Goal: Book appointment/travel/reservation

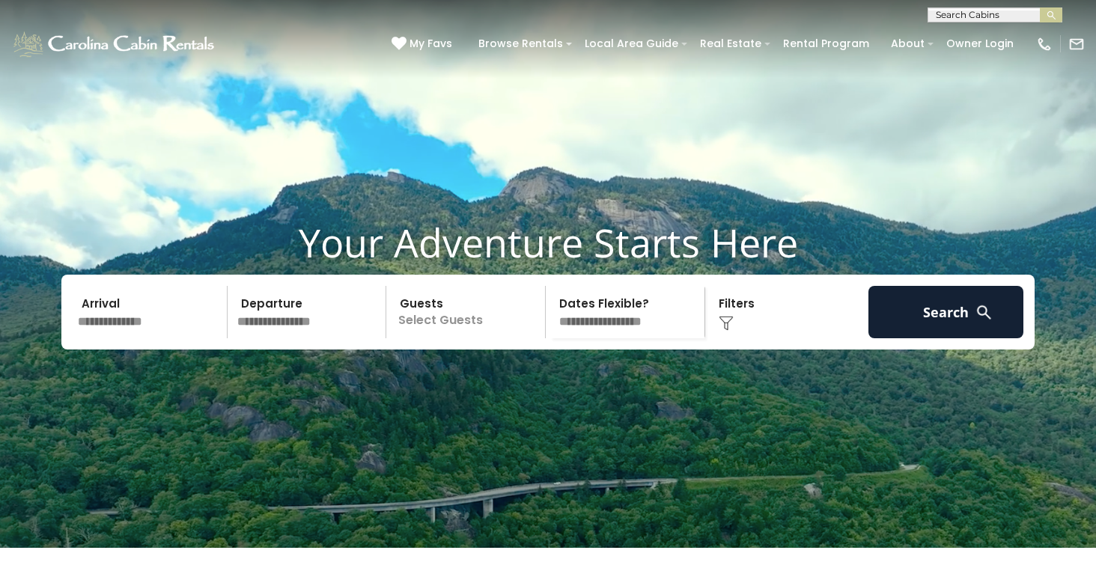
click at [1029, 14] on input "text" at bounding box center [993, 17] width 131 height 15
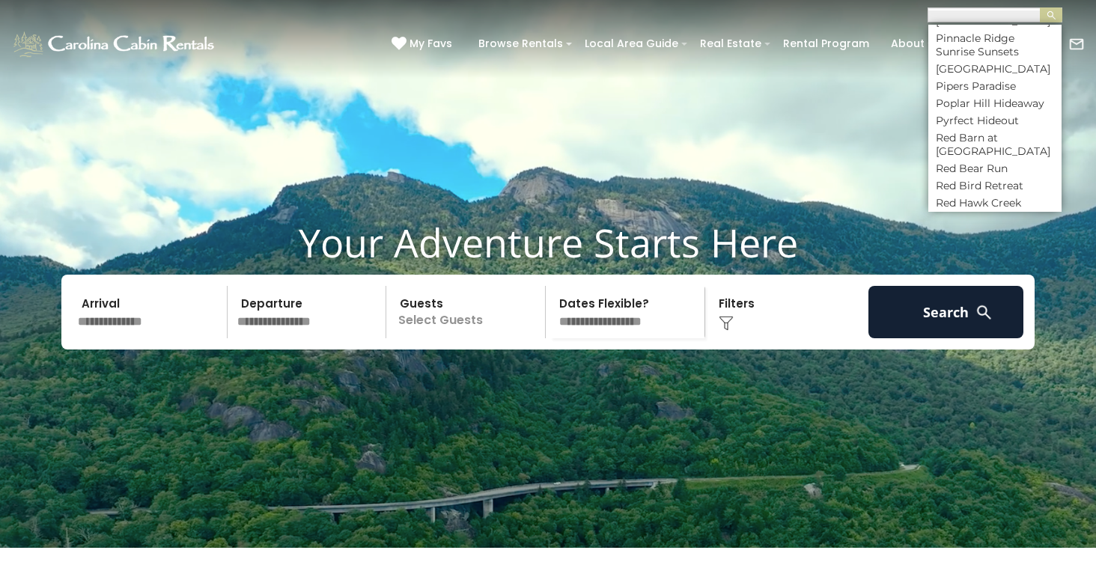
scroll to position [5325, 0]
click at [967, 564] on li "Rocky Top Retreat" at bounding box center [994, 573] width 133 height 13
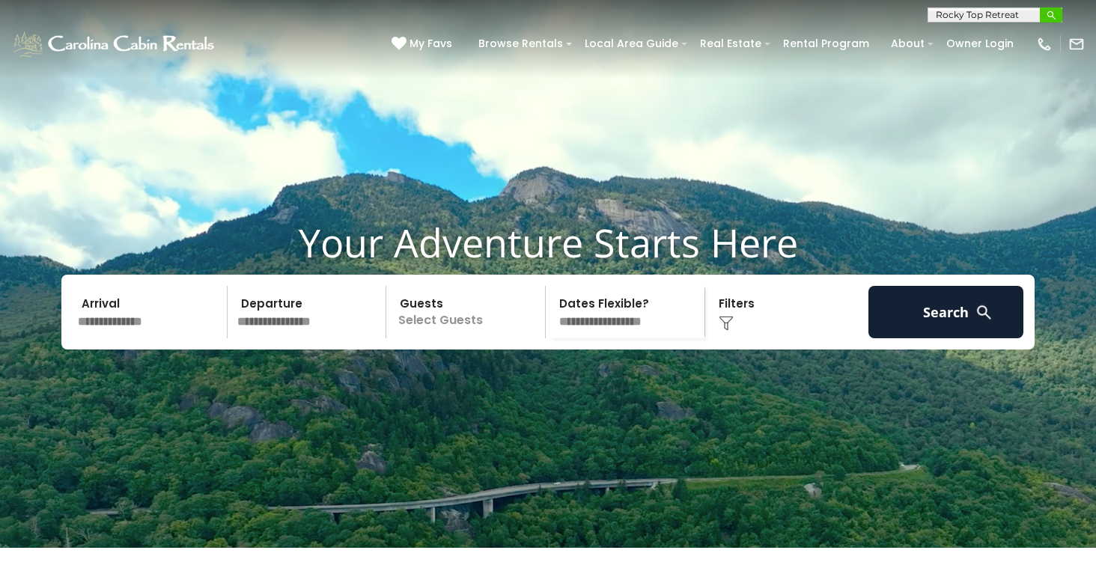
click at [1046, 14] on img "submit" at bounding box center [1051, 15] width 11 height 11
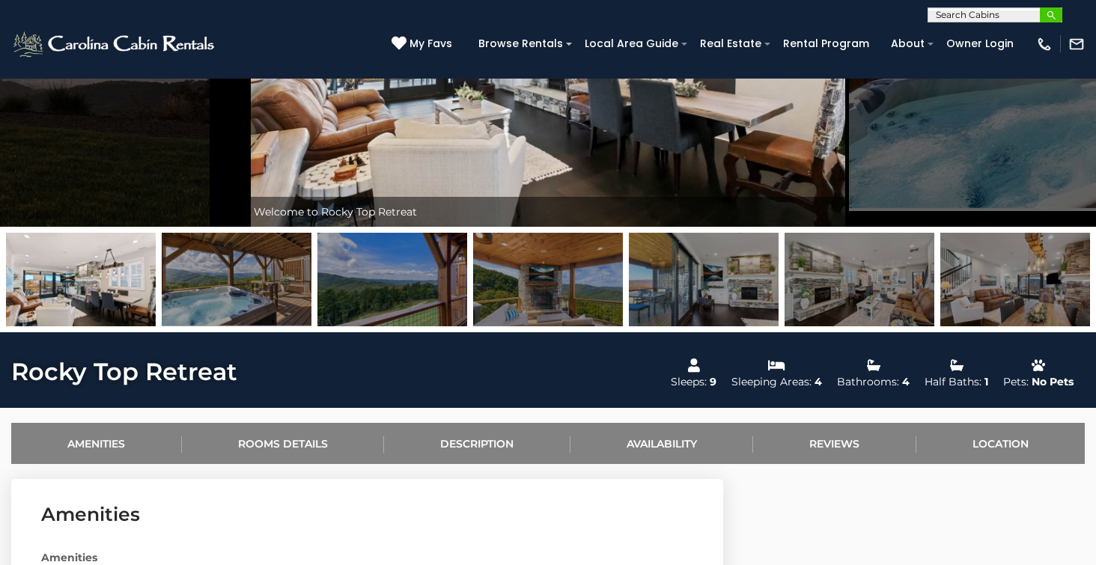
scroll to position [256, 0]
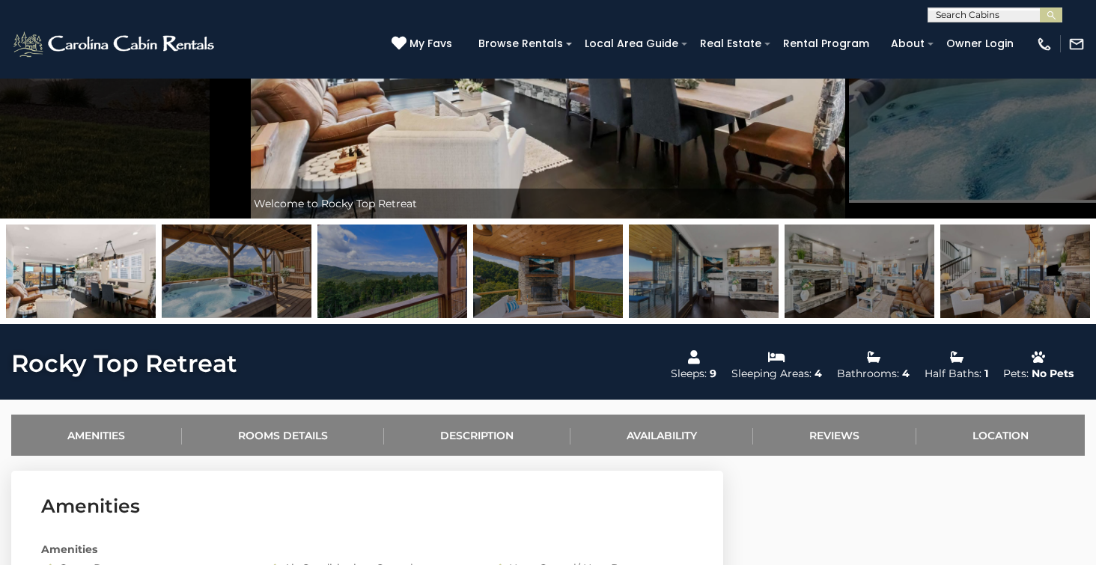
click at [538, 285] on img at bounding box center [548, 272] width 150 height 94
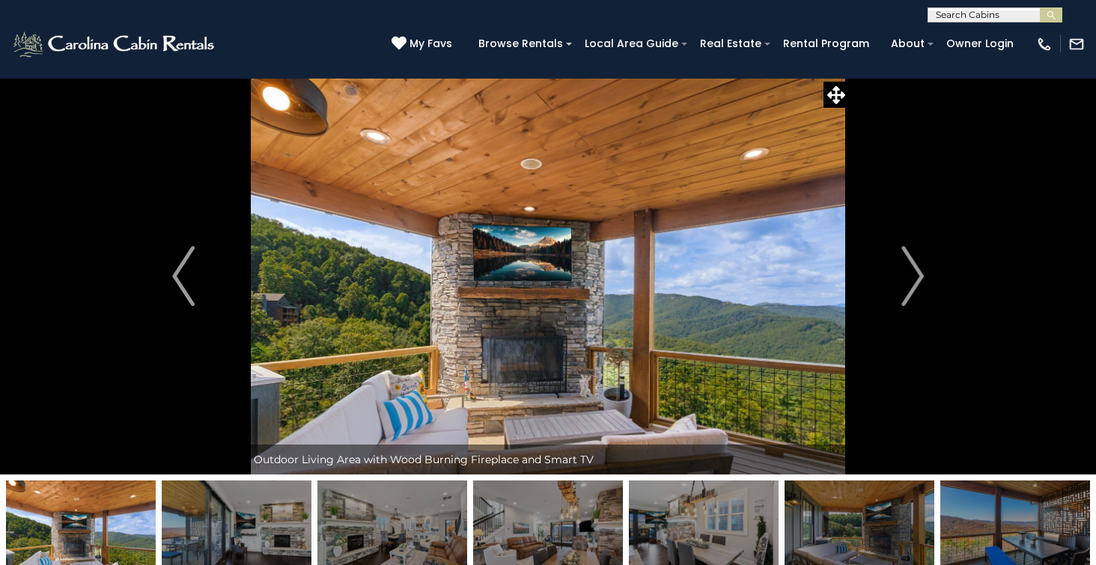
scroll to position [0, 0]
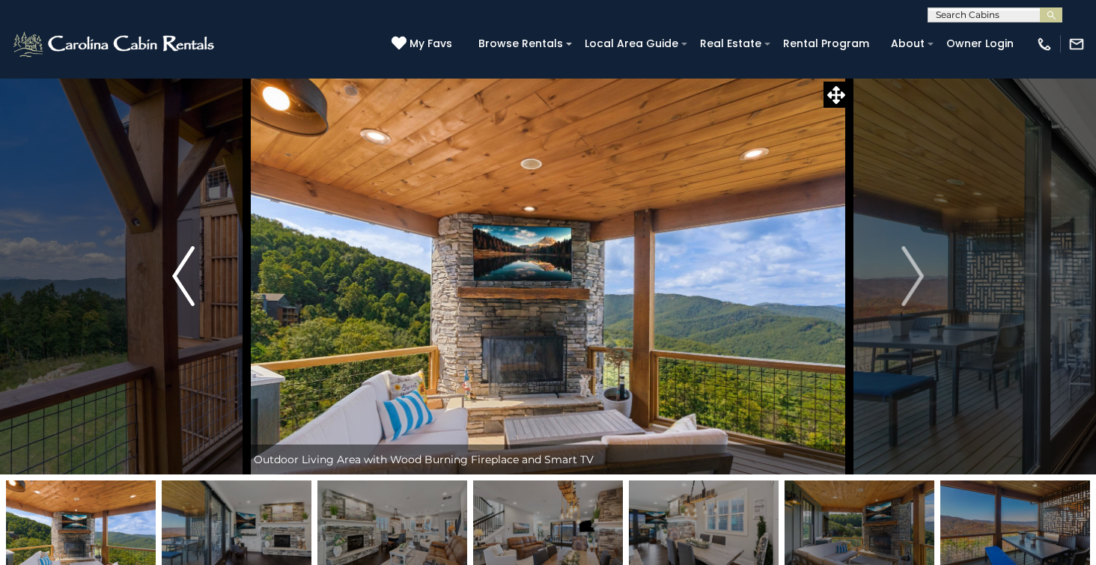
click at [173, 278] on img "Previous" at bounding box center [183, 276] width 22 height 60
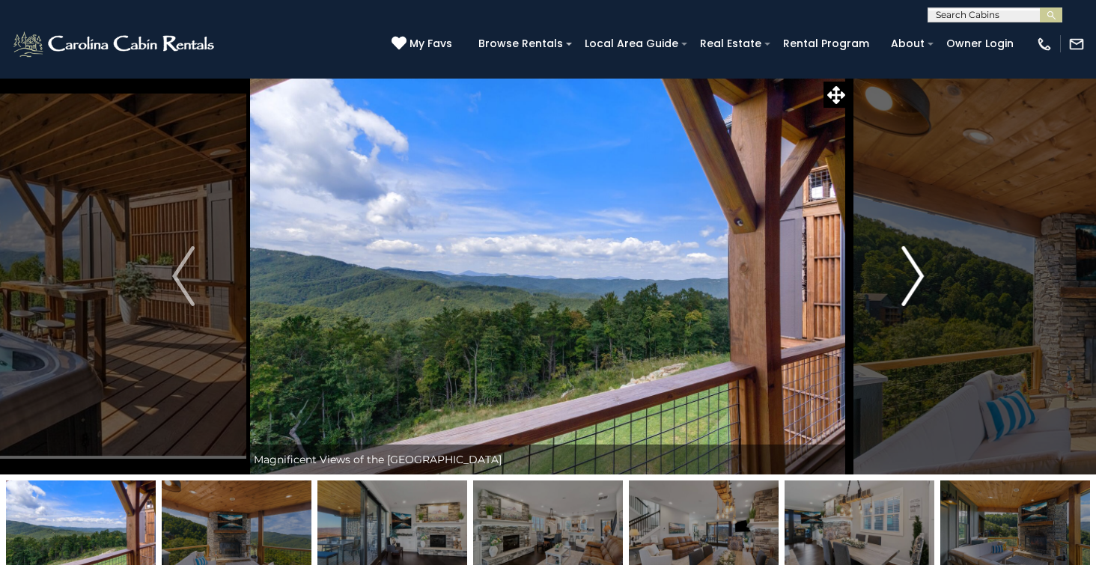
click at [918, 279] on img "Next" at bounding box center [912, 276] width 22 height 60
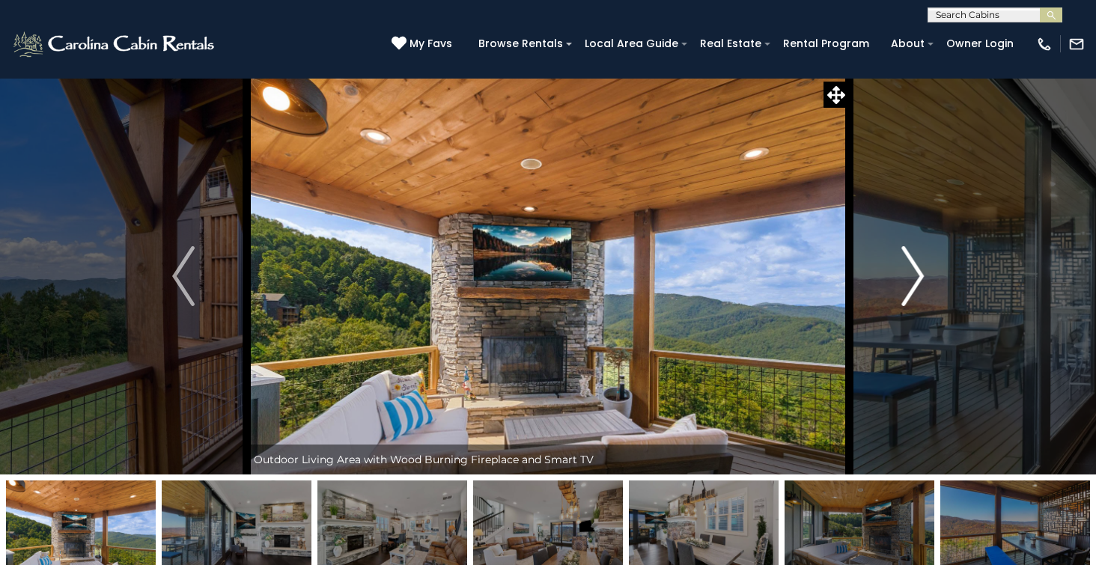
click at [918, 279] on img "Next" at bounding box center [912, 276] width 22 height 60
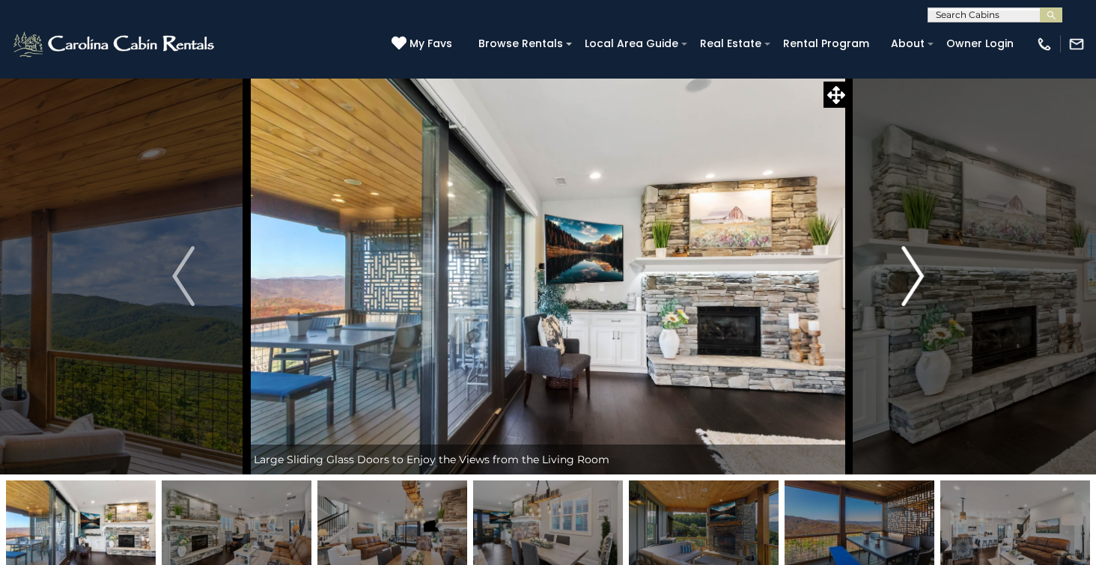
click at [918, 279] on img "Next" at bounding box center [912, 276] width 22 height 60
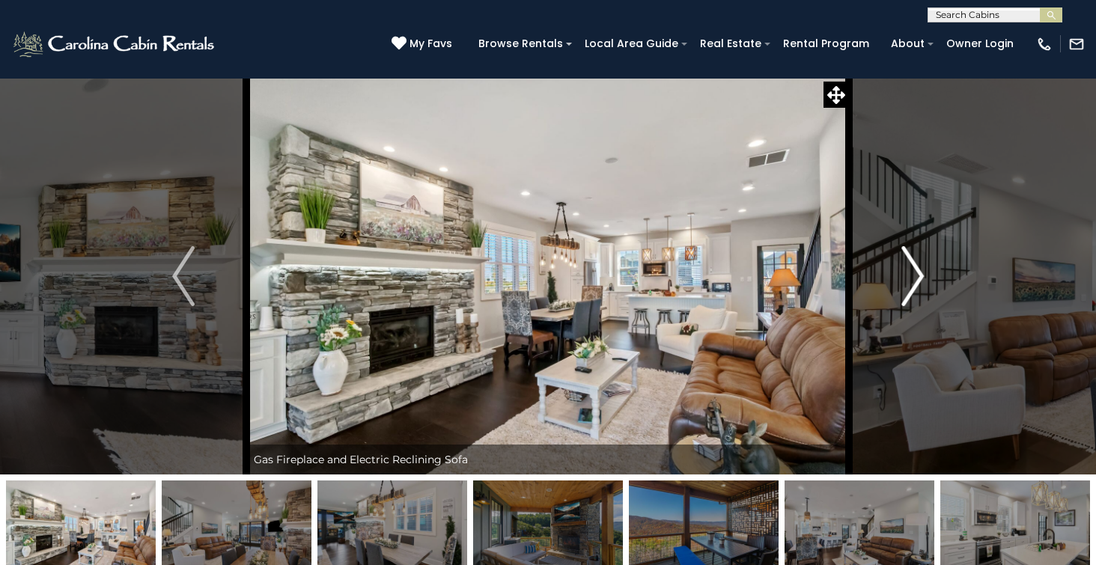
click at [918, 279] on img "Next" at bounding box center [912, 276] width 22 height 60
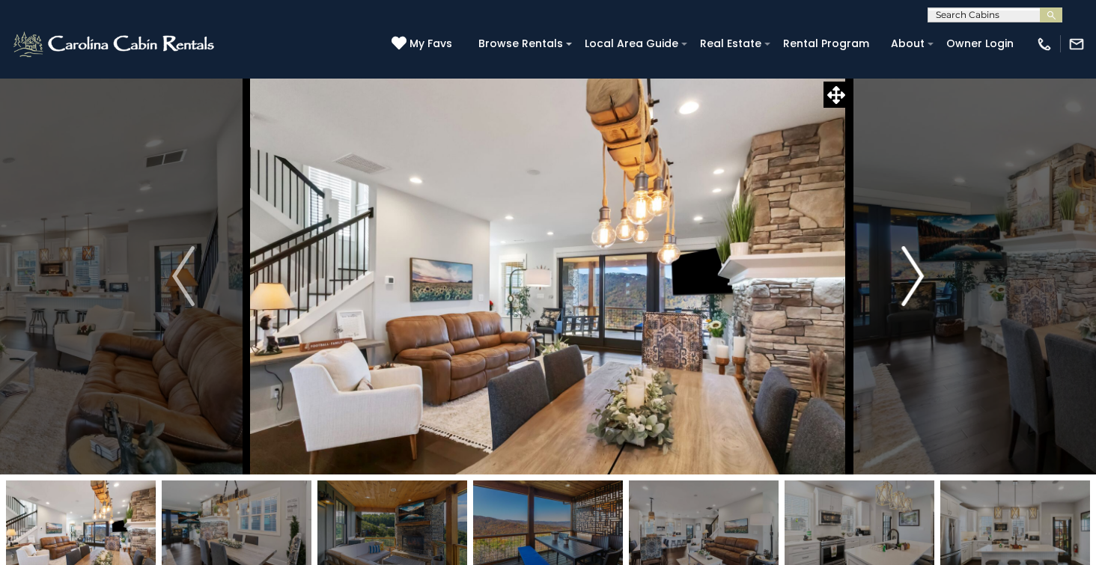
click at [918, 279] on img "Next" at bounding box center [912, 276] width 22 height 60
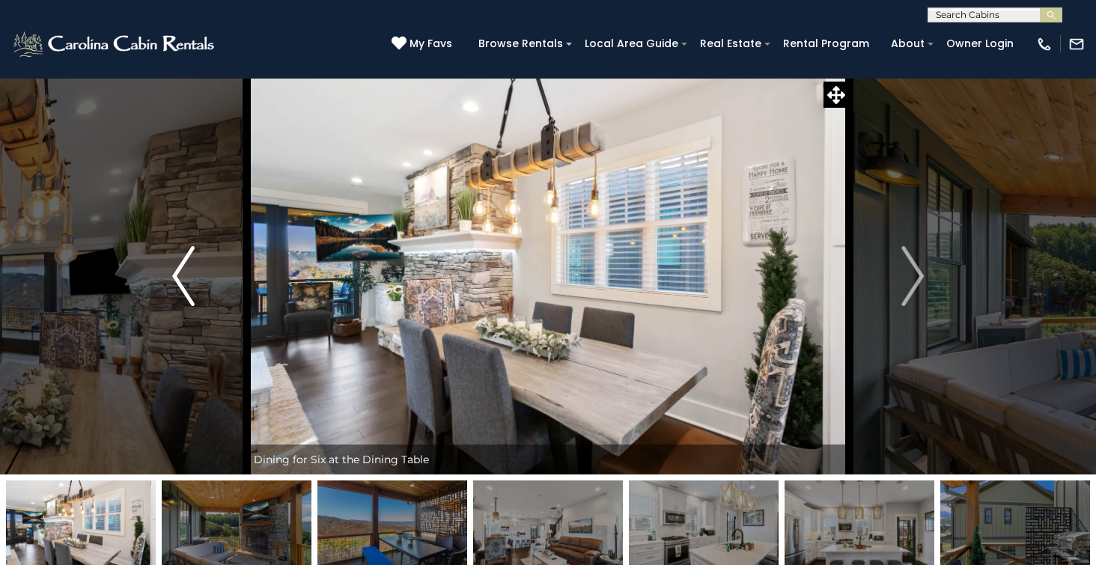
click at [177, 273] on img "Previous" at bounding box center [183, 276] width 22 height 60
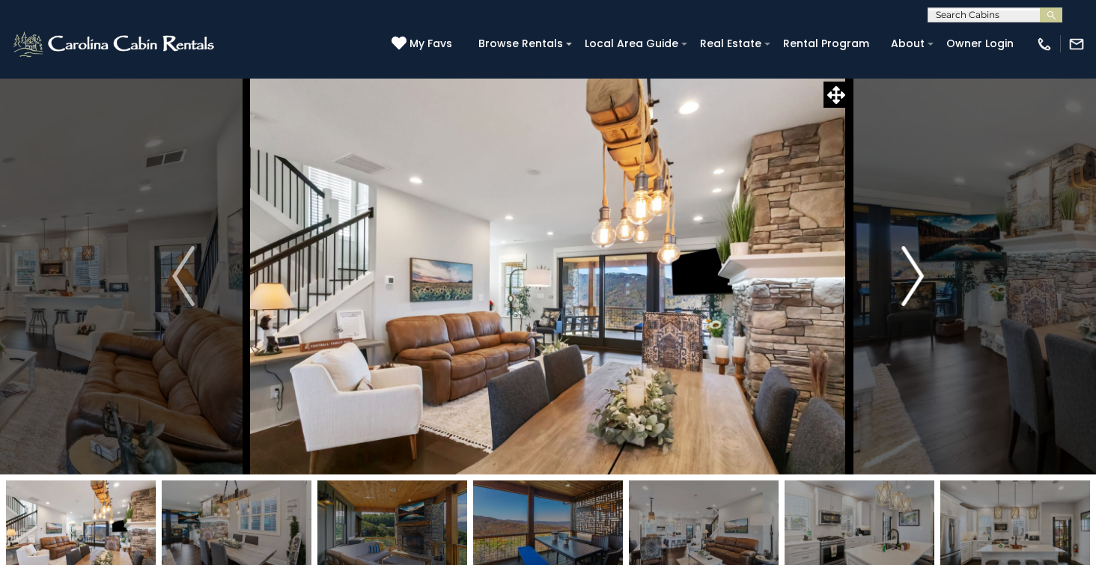
click at [916, 278] on img "Next" at bounding box center [912, 276] width 22 height 60
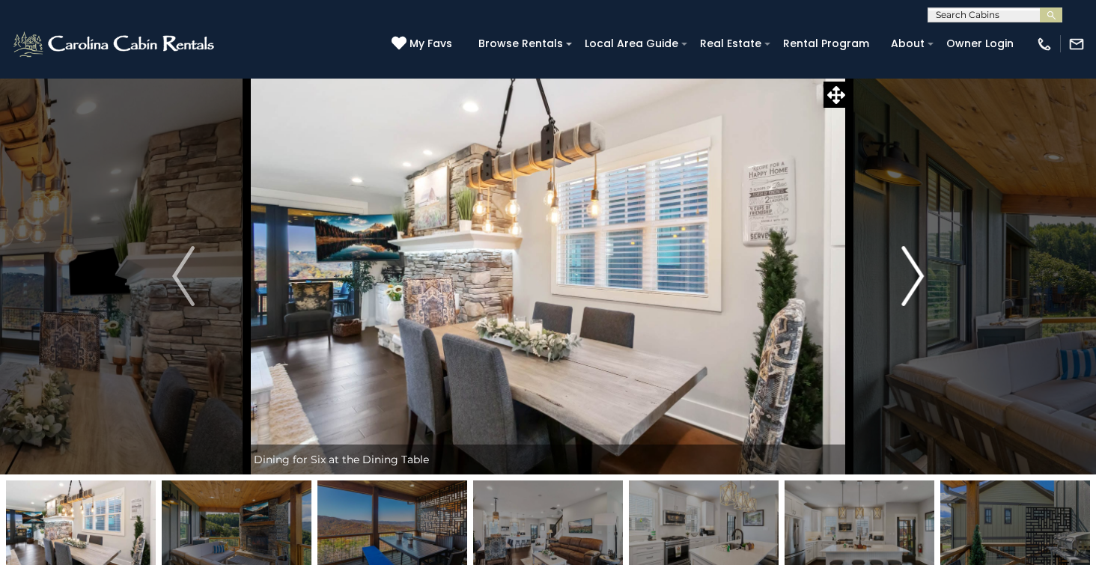
click at [916, 278] on img "Next" at bounding box center [912, 276] width 22 height 60
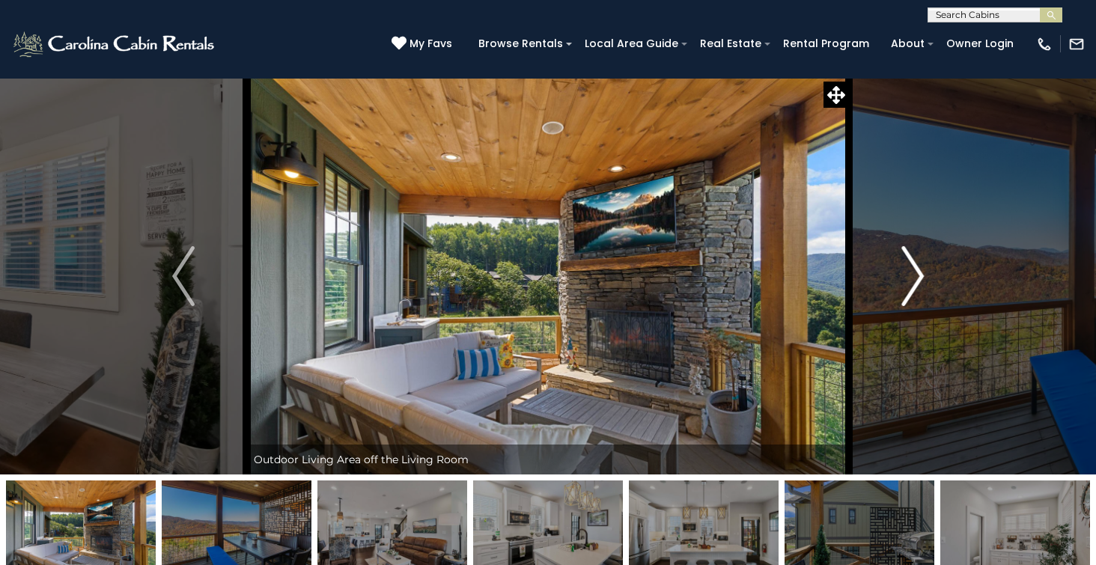
click at [916, 278] on img "Next" at bounding box center [912, 276] width 22 height 60
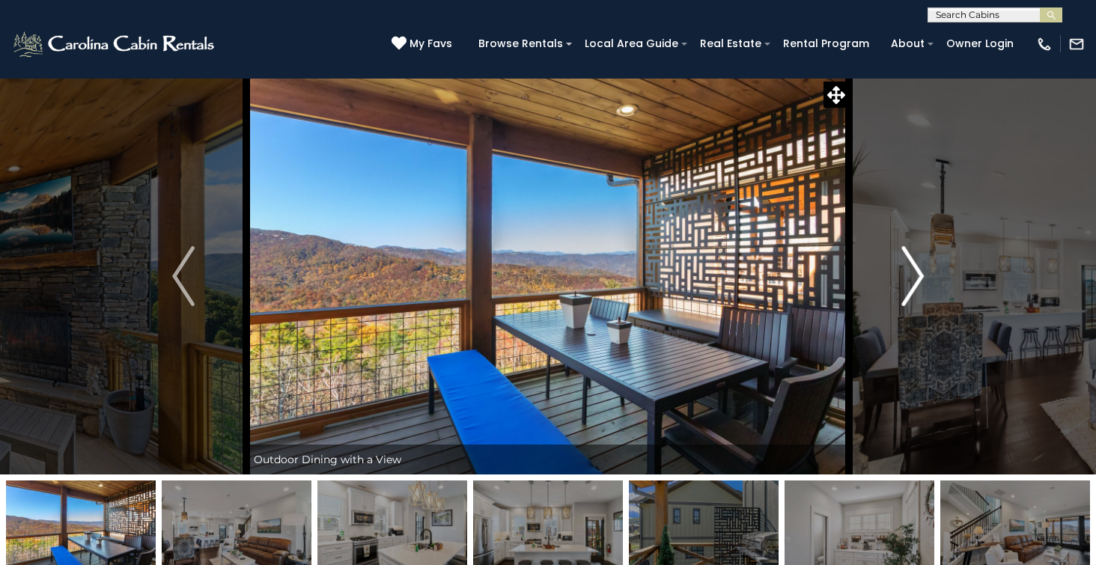
click at [916, 278] on img "Next" at bounding box center [912, 276] width 22 height 60
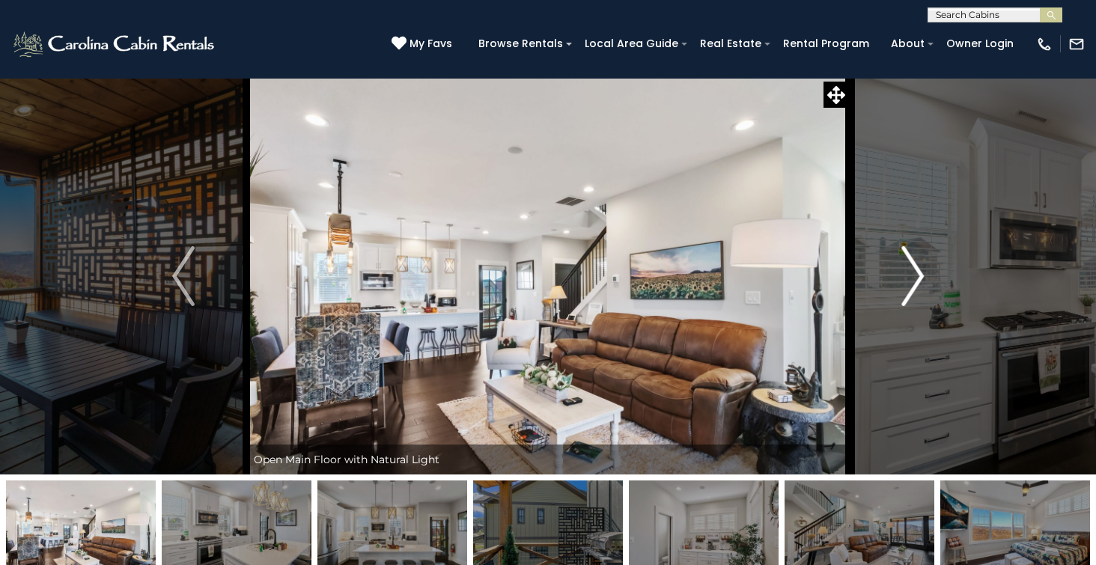
click at [916, 278] on img "Next" at bounding box center [912, 276] width 22 height 60
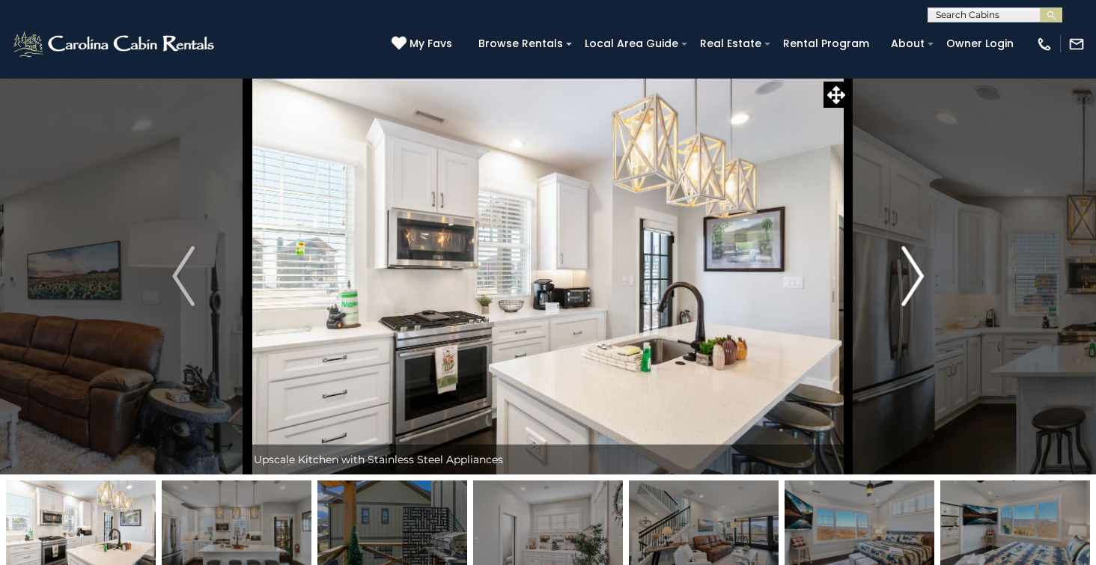
click at [916, 278] on img "Next" at bounding box center [912, 276] width 22 height 60
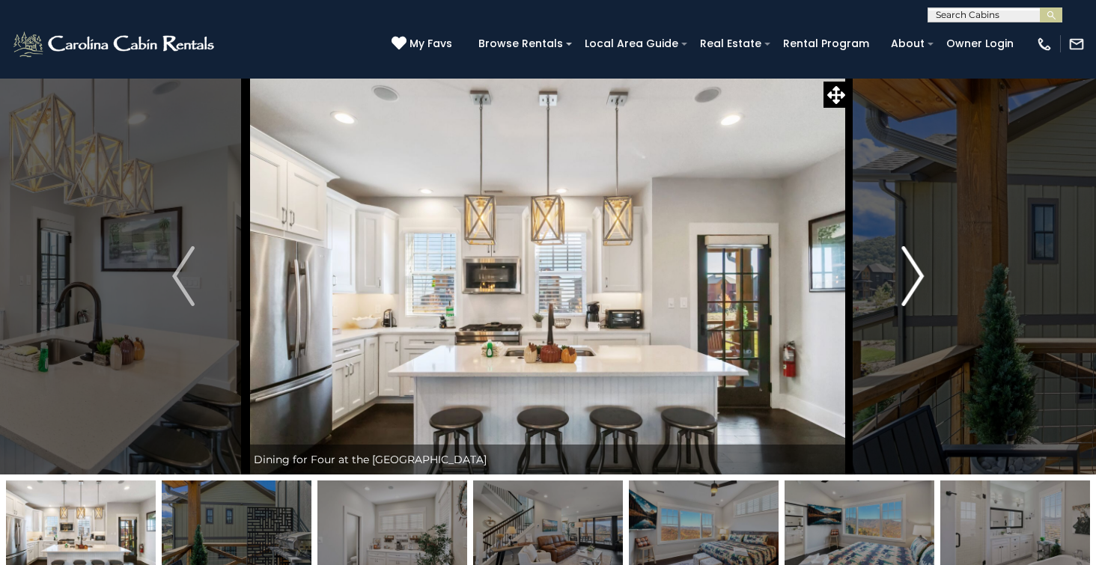
click at [916, 278] on img "Next" at bounding box center [912, 276] width 22 height 60
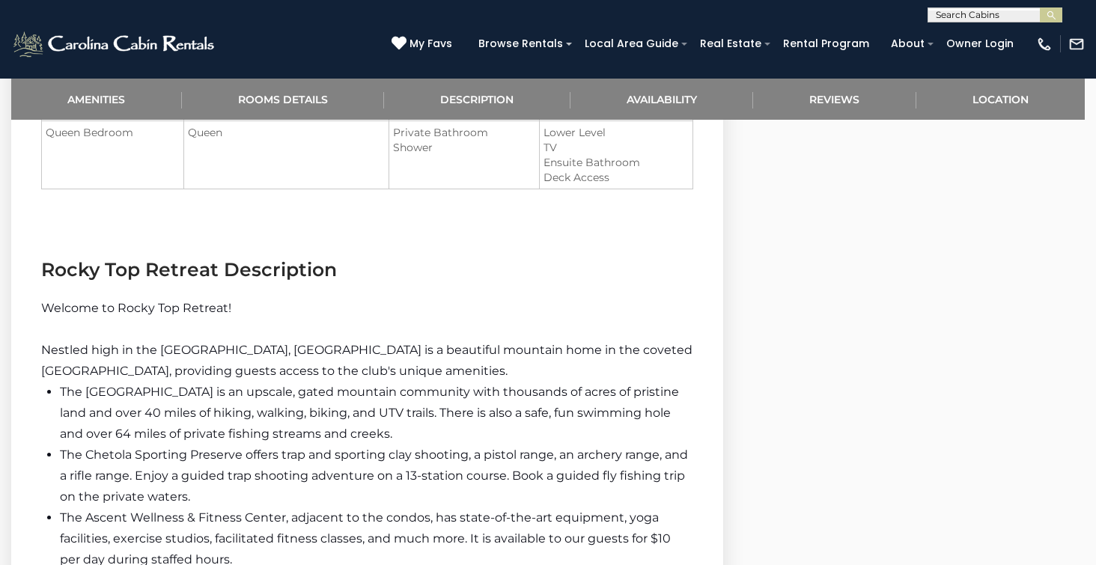
scroll to position [1530, 0]
click at [1029, 16] on input "text" at bounding box center [993, 17] width 131 height 15
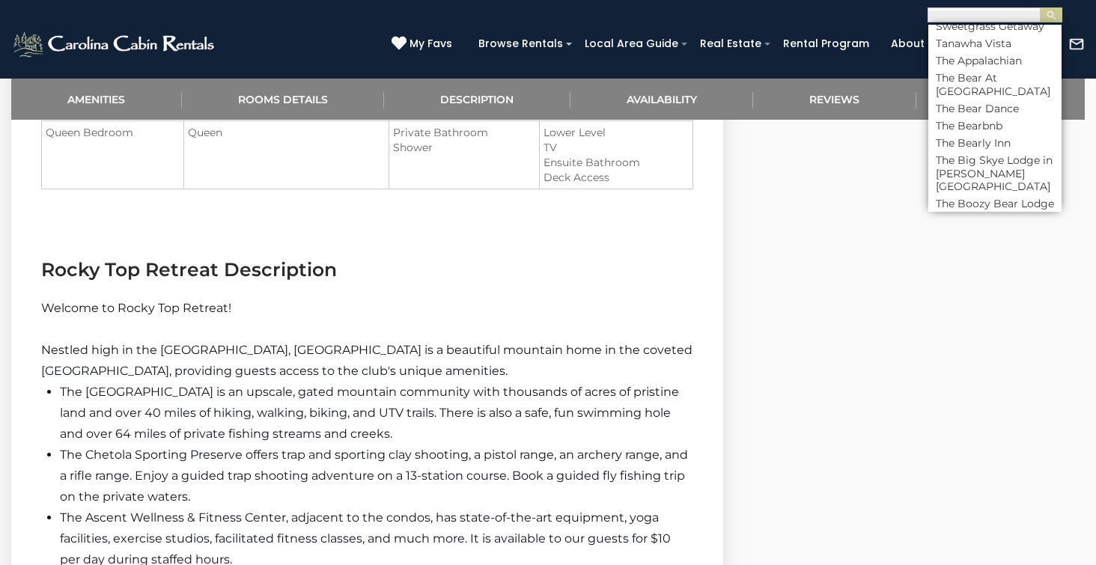
scroll to position [6787, 0]
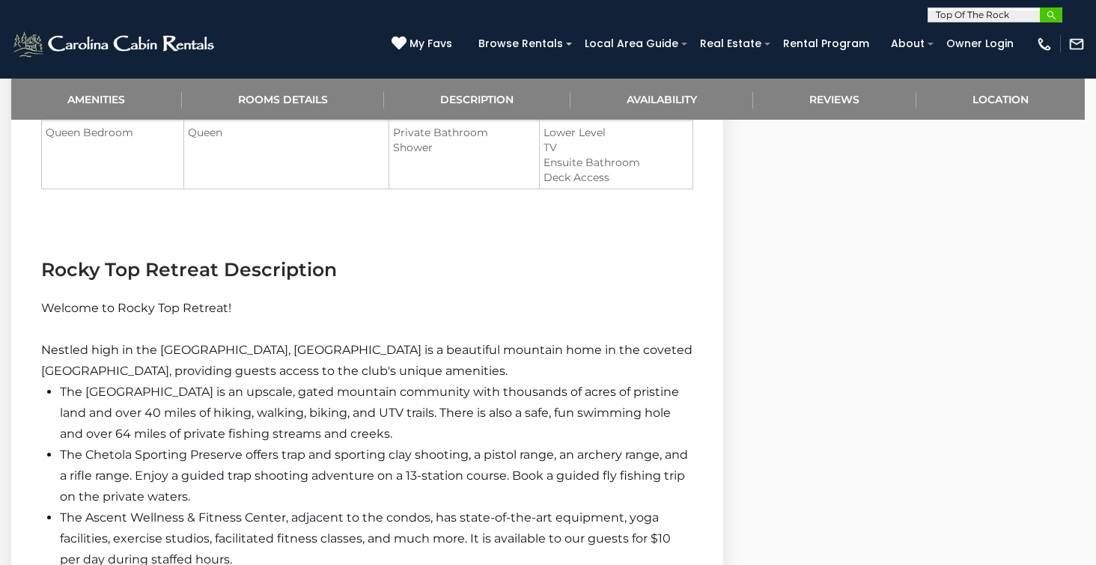
click at [1051, 18] on img "submit" at bounding box center [1051, 15] width 11 height 11
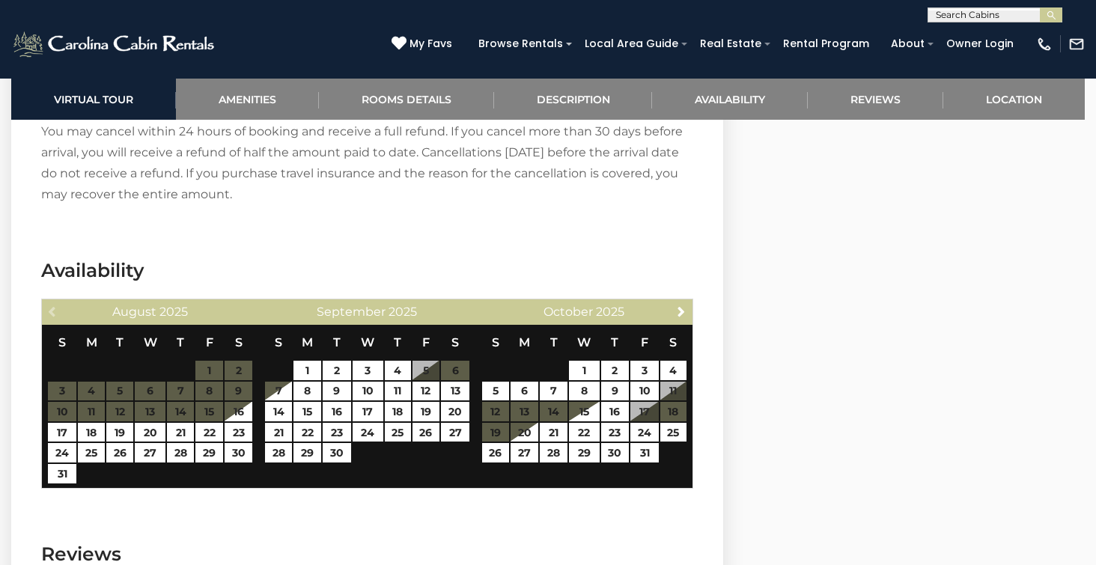
scroll to position [3079, 0]
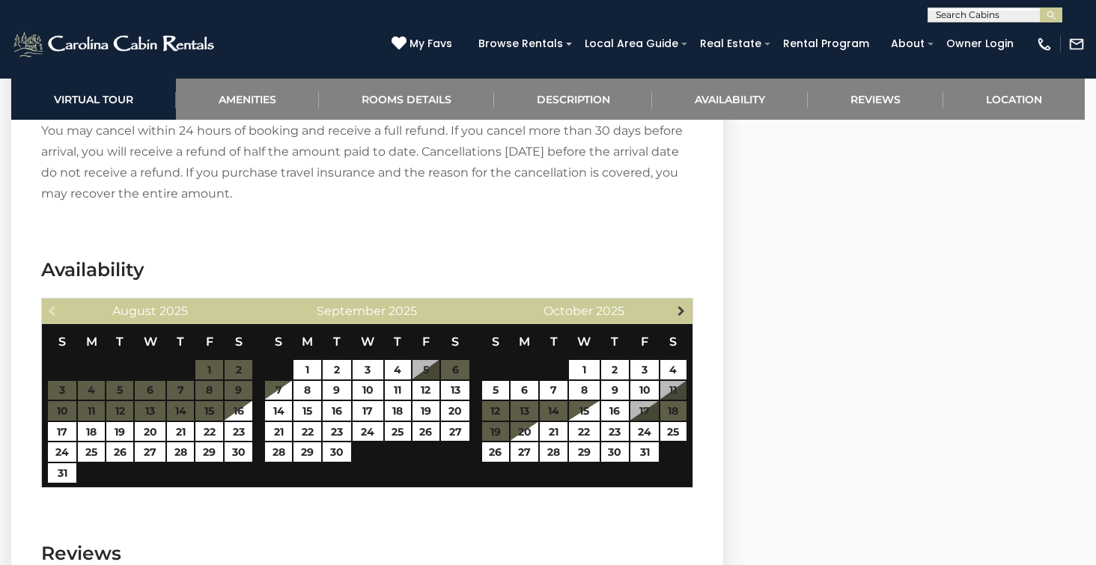
click at [675, 311] on span "Next" at bounding box center [681, 311] width 12 height 12
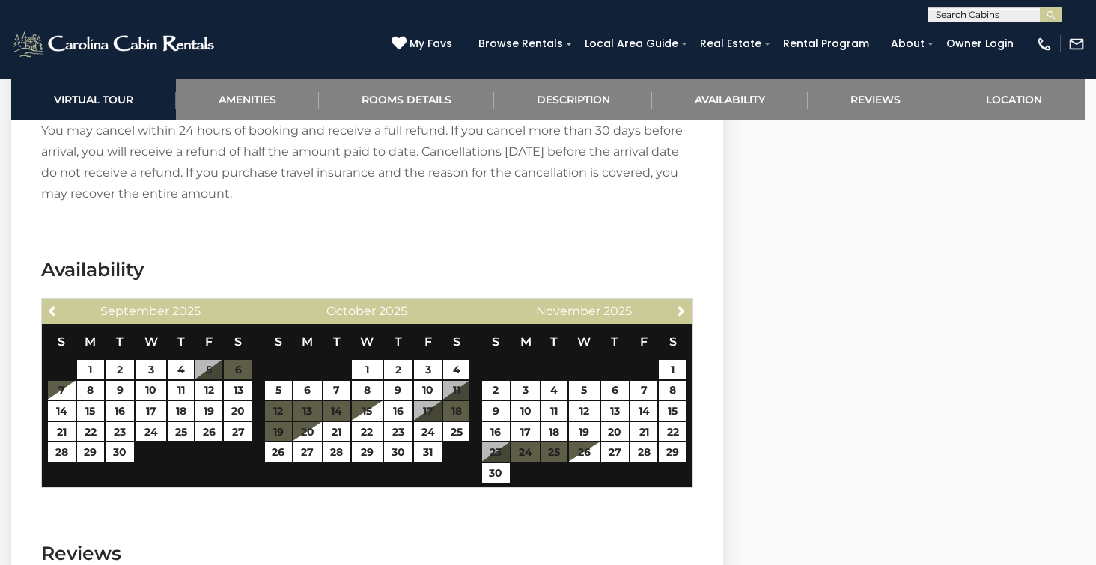
click at [675, 311] on span "Next" at bounding box center [681, 311] width 12 height 12
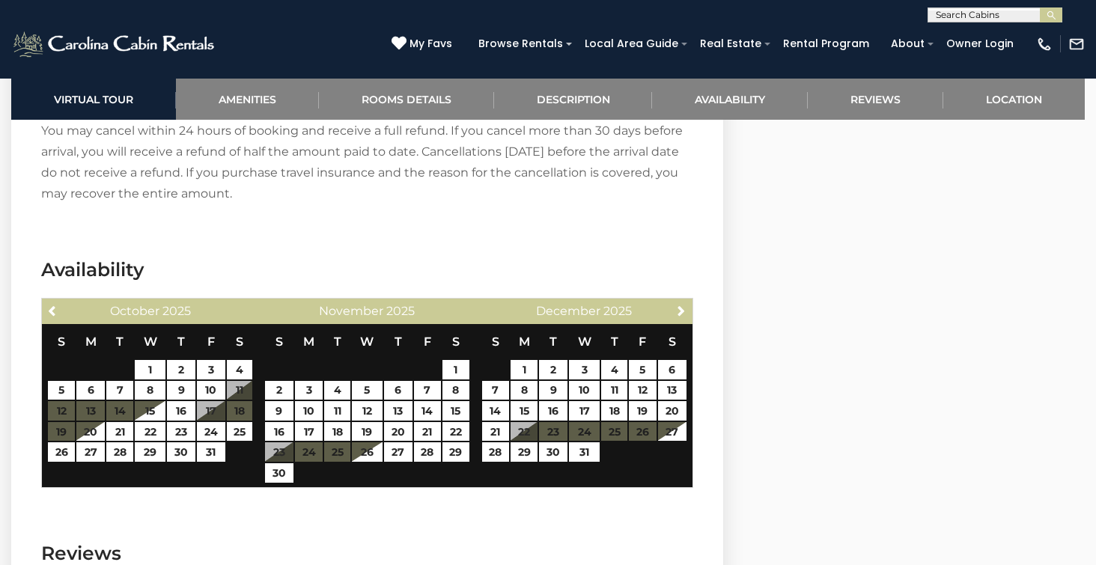
click at [675, 311] on span "Next" at bounding box center [681, 311] width 12 height 12
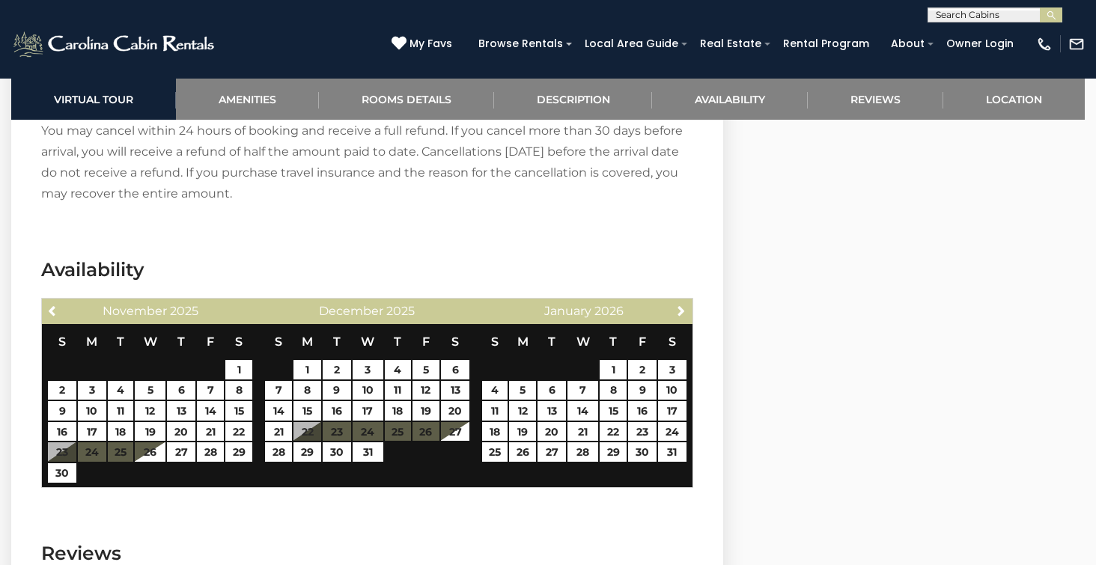
click at [675, 311] on span "Next" at bounding box center [681, 311] width 12 height 12
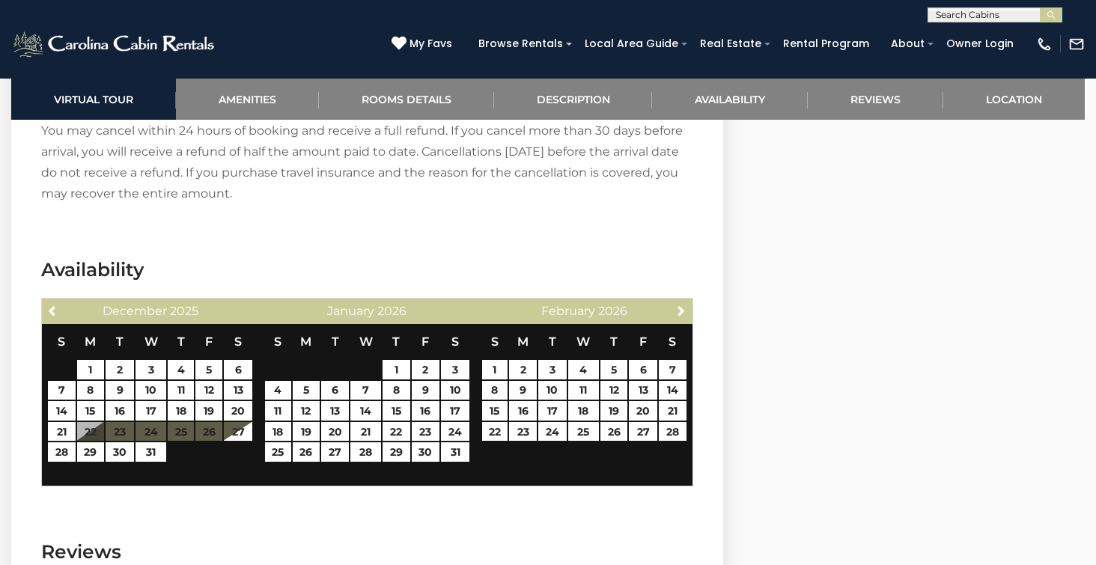
click at [675, 311] on span "Next" at bounding box center [681, 311] width 12 height 12
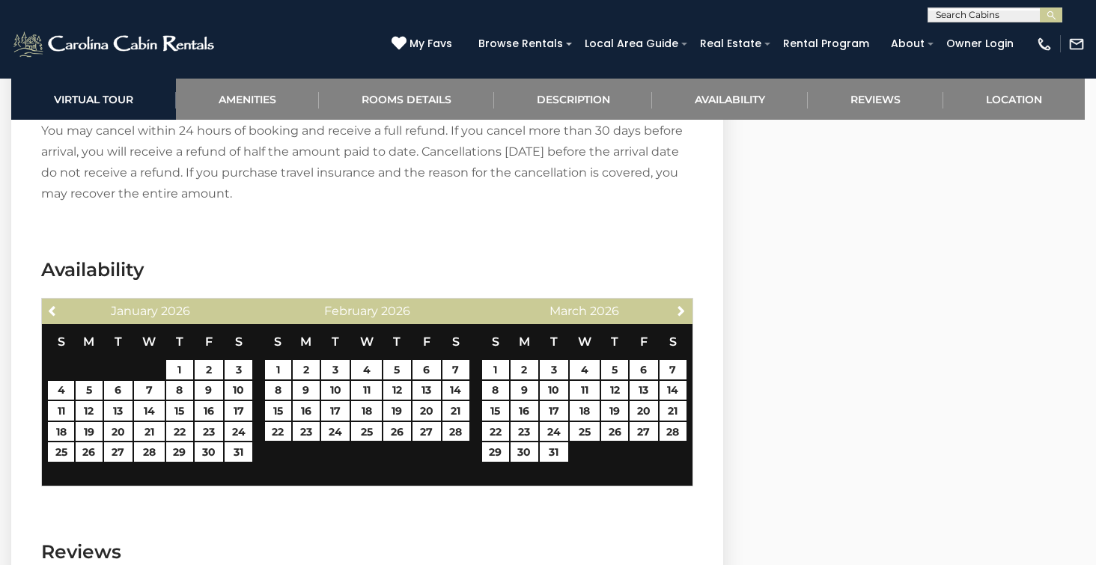
click at [675, 311] on span "Next" at bounding box center [681, 311] width 12 height 12
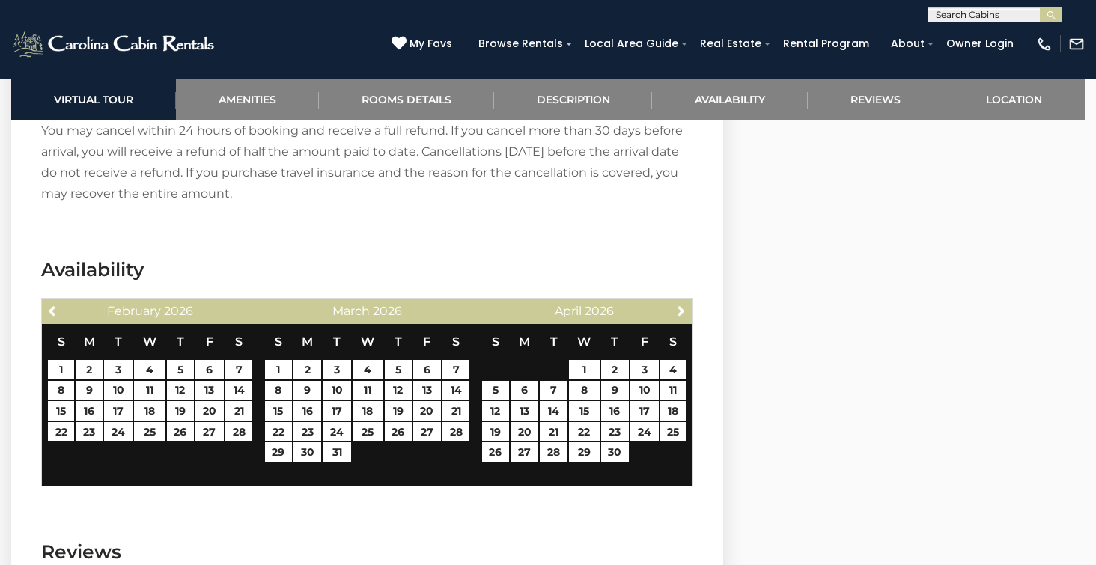
click at [675, 311] on span "Next" at bounding box center [681, 311] width 12 height 12
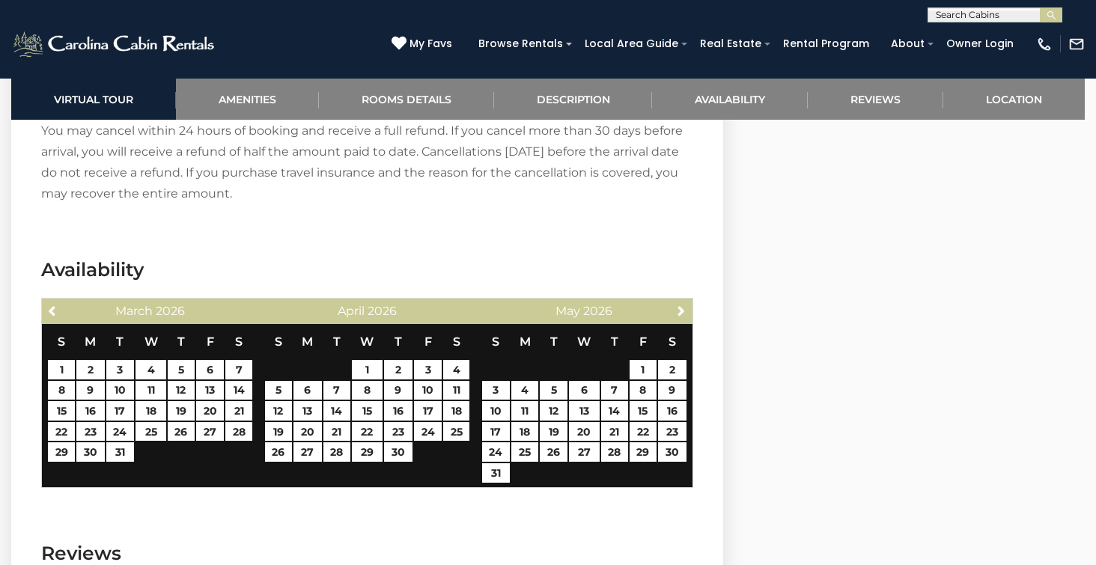
click at [675, 311] on span "Next" at bounding box center [681, 311] width 12 height 12
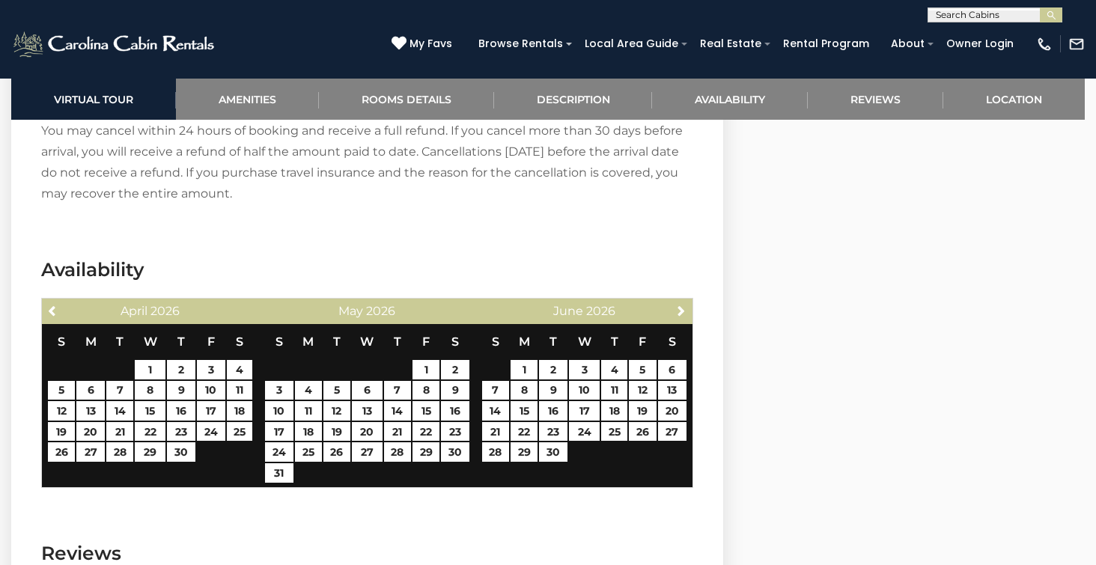
click at [675, 311] on span "Next" at bounding box center [681, 311] width 12 height 12
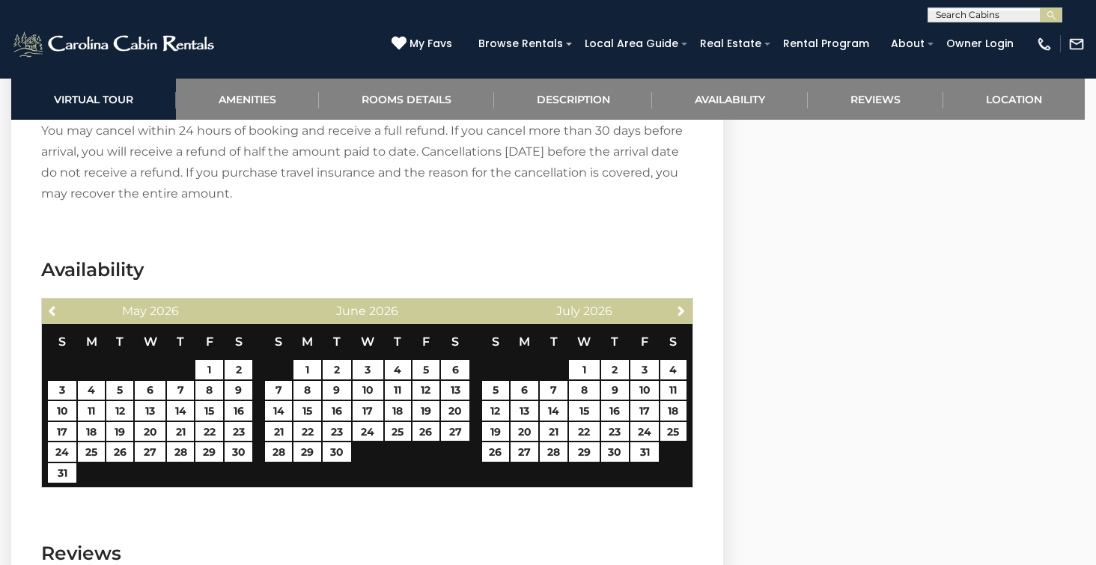
click at [675, 311] on span "Next" at bounding box center [681, 311] width 12 height 12
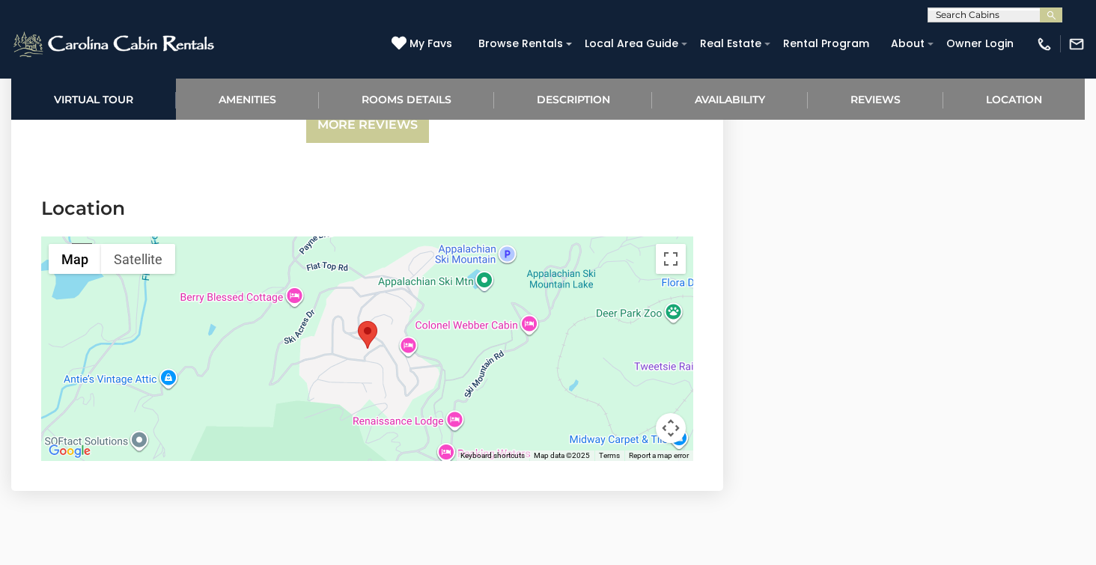
scroll to position [3873, 0]
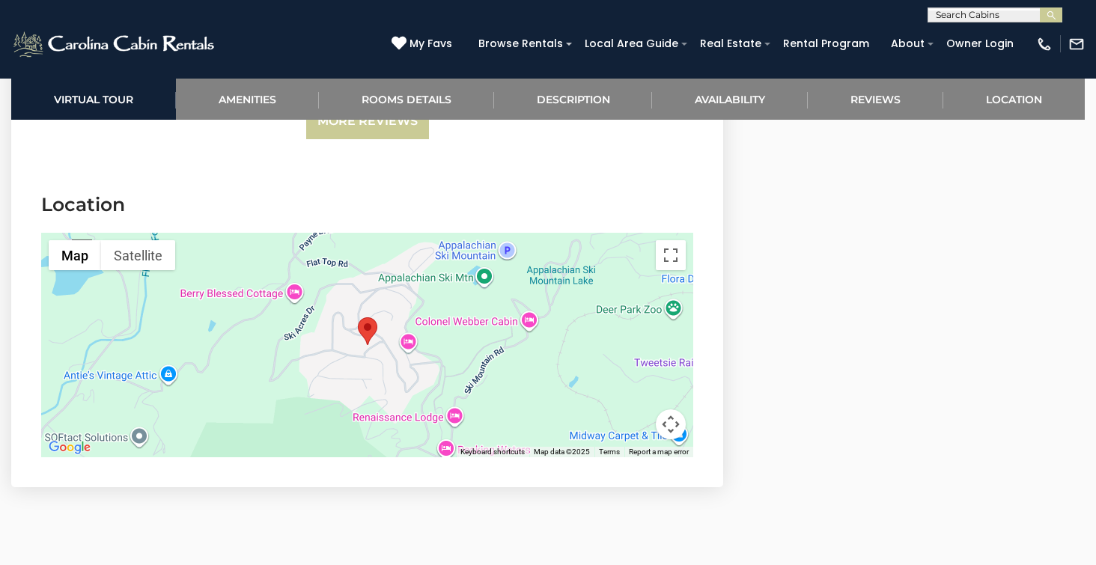
click at [1025, 11] on input "text" at bounding box center [993, 17] width 131 height 15
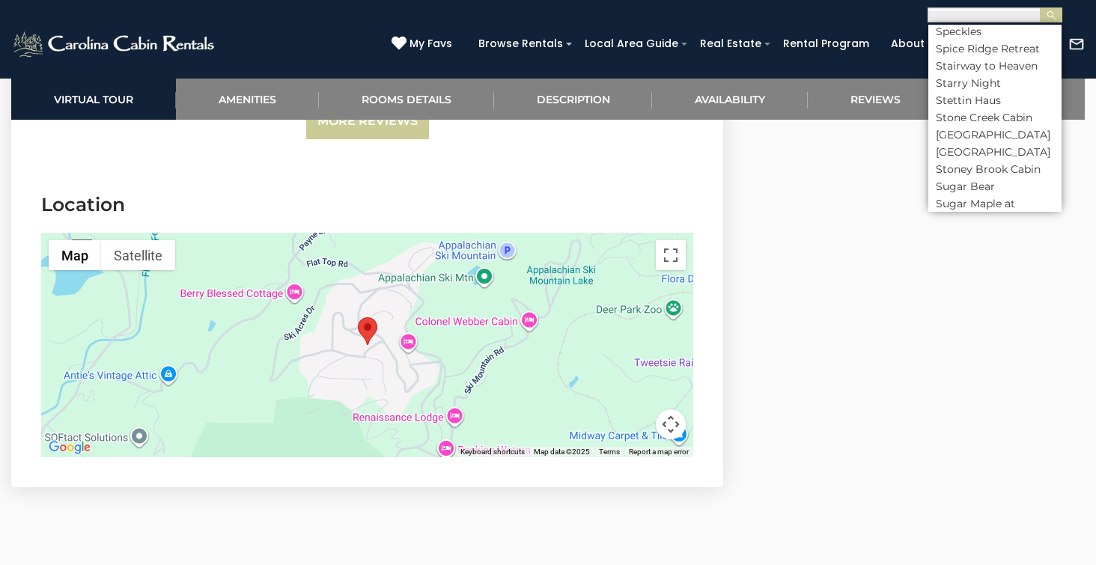
scroll to position [6292, 0]
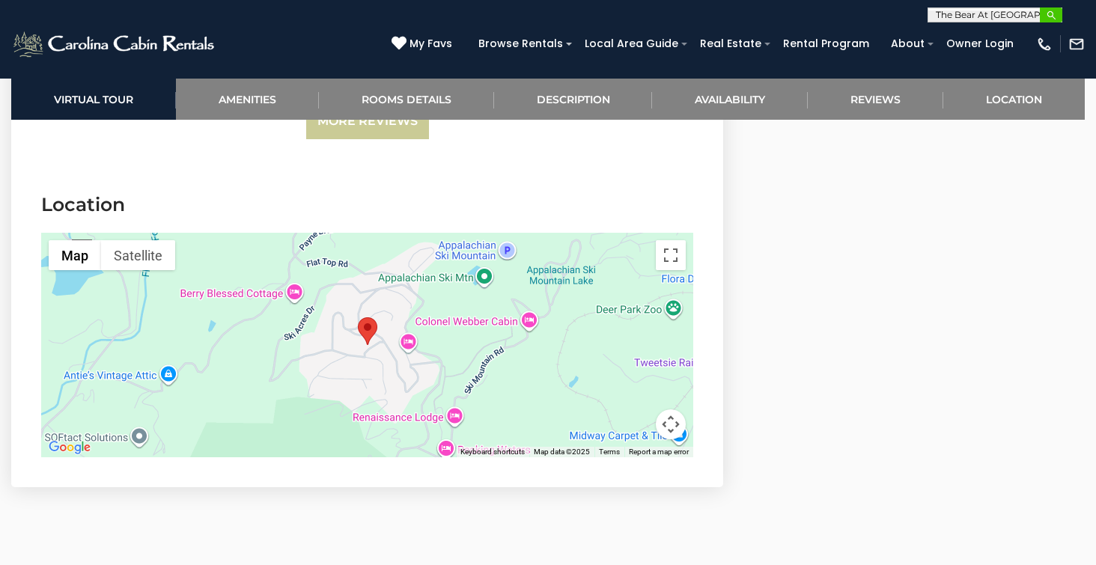
click at [1053, 11] on img "submit" at bounding box center [1051, 15] width 11 height 11
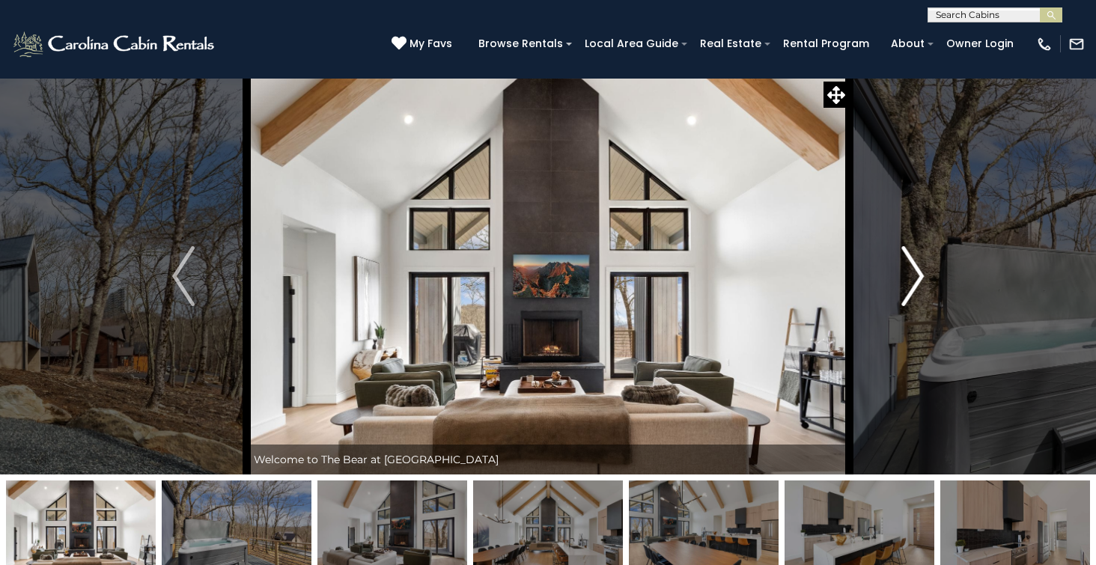
click at [914, 280] on img "Next" at bounding box center [912, 276] width 22 height 60
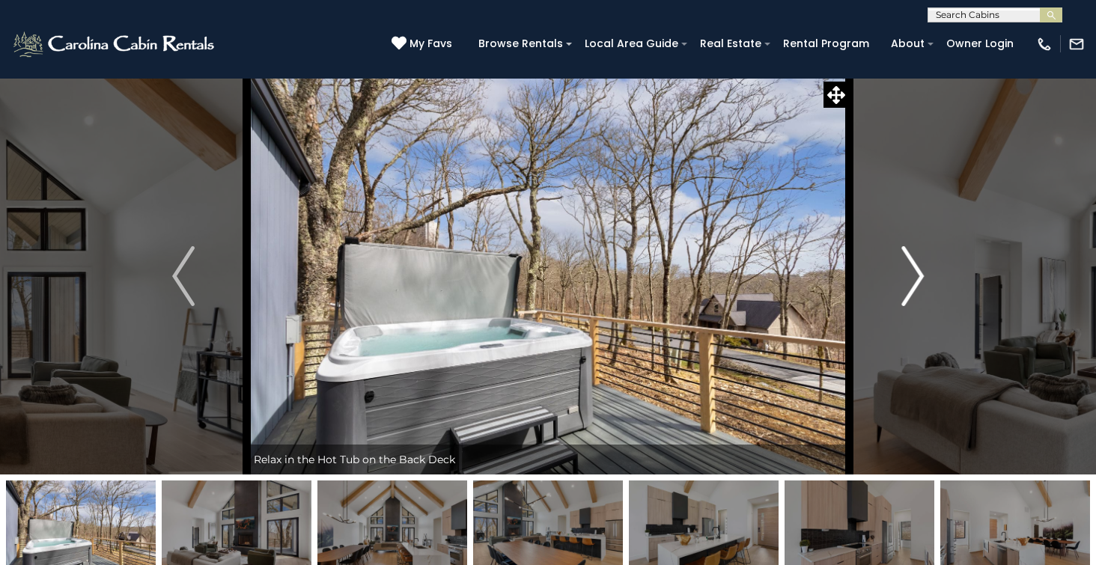
click at [914, 280] on img "Next" at bounding box center [912, 276] width 22 height 60
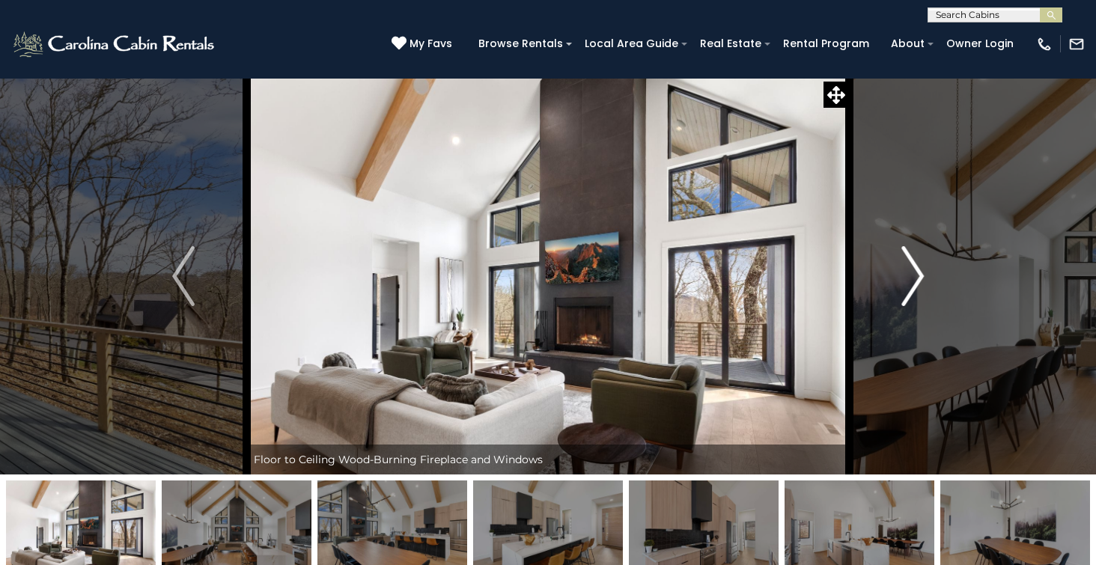
click at [914, 280] on img "Next" at bounding box center [912, 276] width 22 height 60
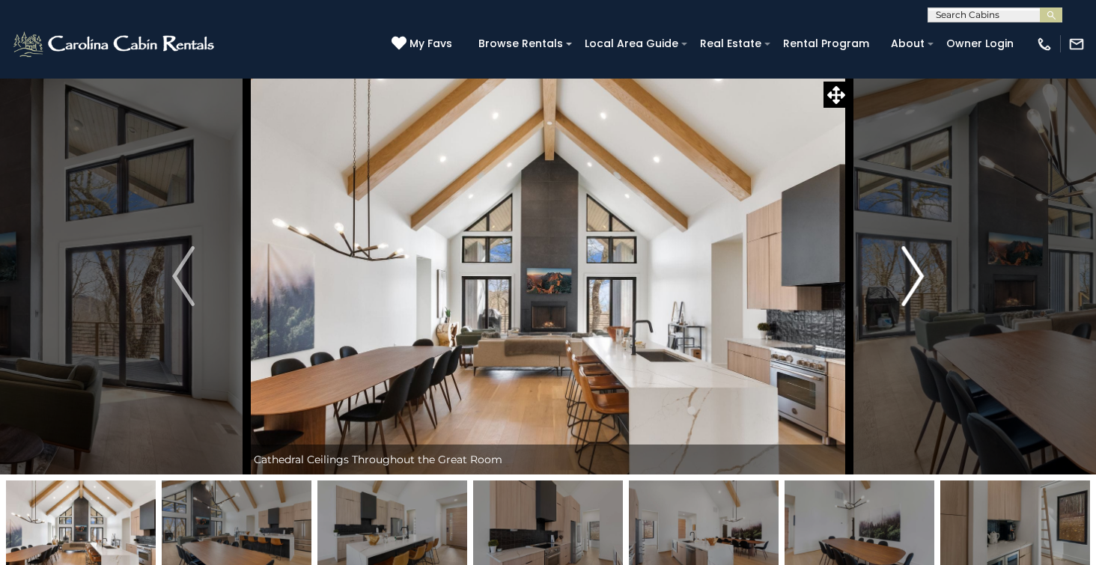
click at [914, 280] on img "Next" at bounding box center [912, 276] width 22 height 60
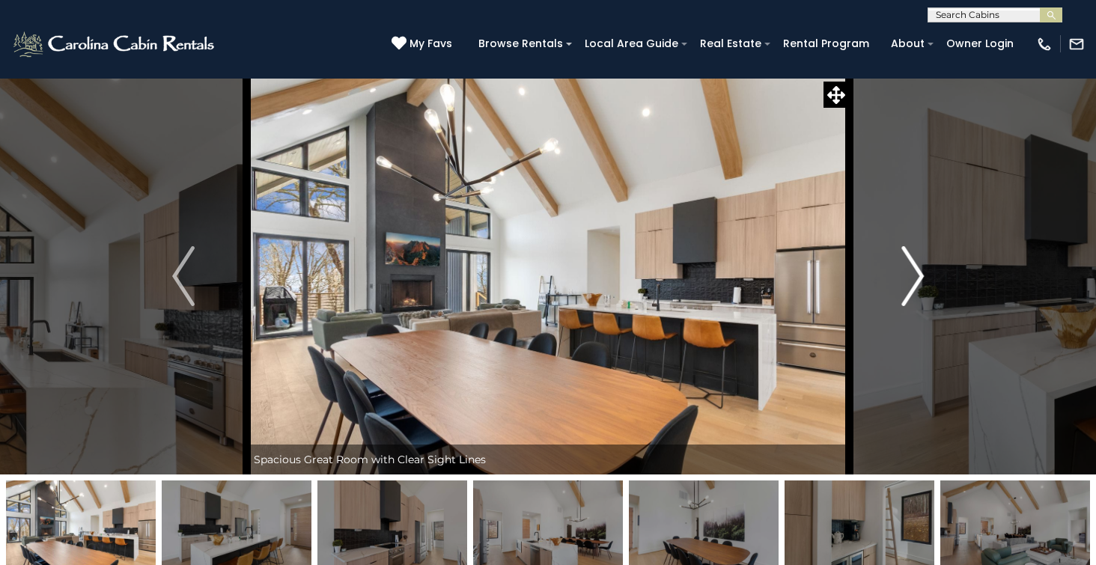
click at [919, 275] on img "Next" at bounding box center [912, 276] width 22 height 60
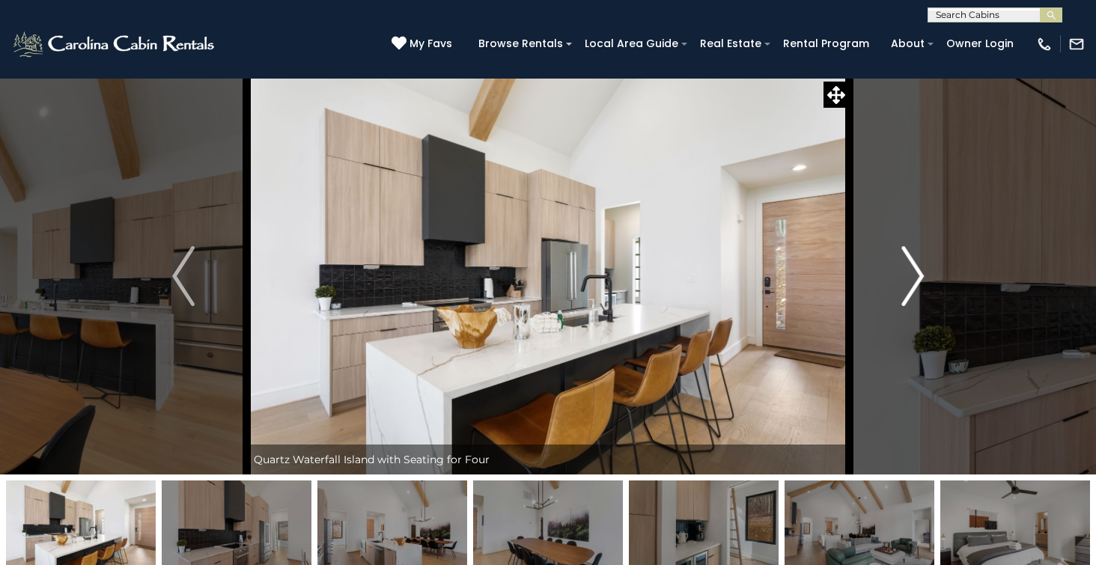
click at [919, 275] on img "Next" at bounding box center [912, 276] width 22 height 60
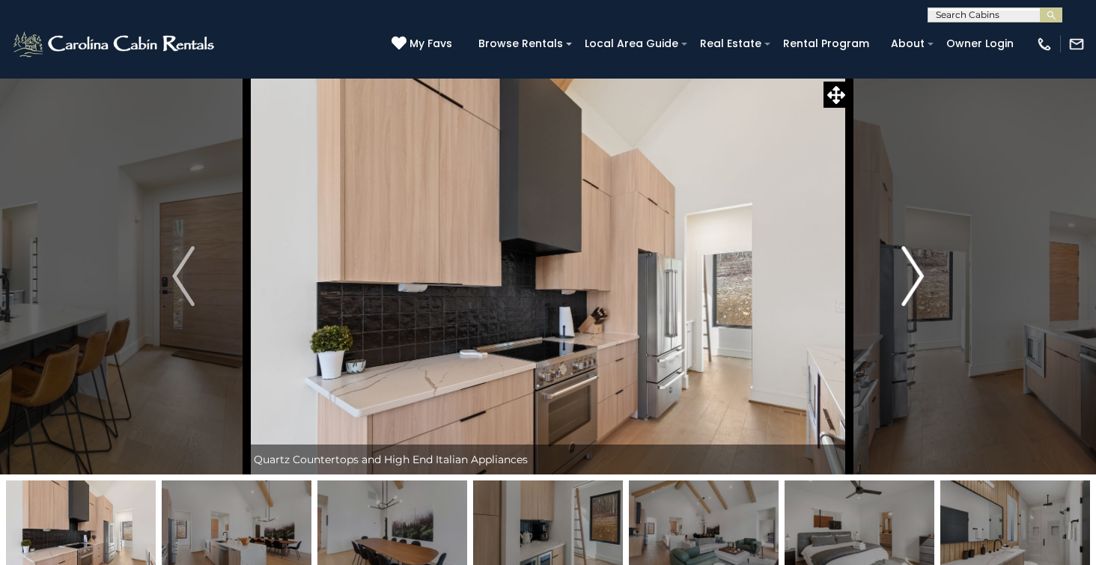
click at [919, 275] on img "Next" at bounding box center [912, 276] width 22 height 60
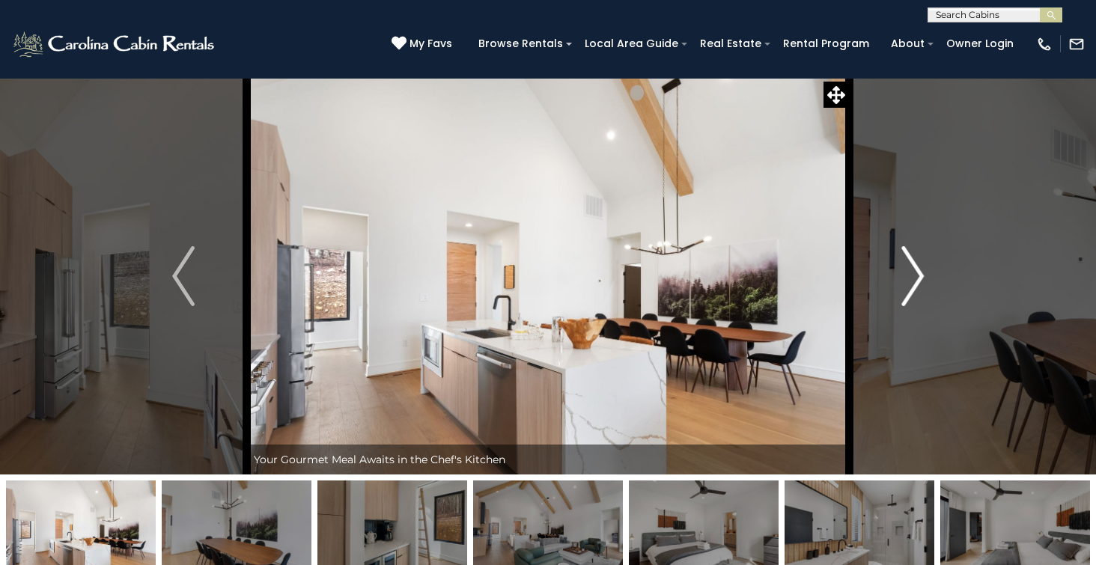
click at [919, 275] on img "Next" at bounding box center [912, 276] width 22 height 60
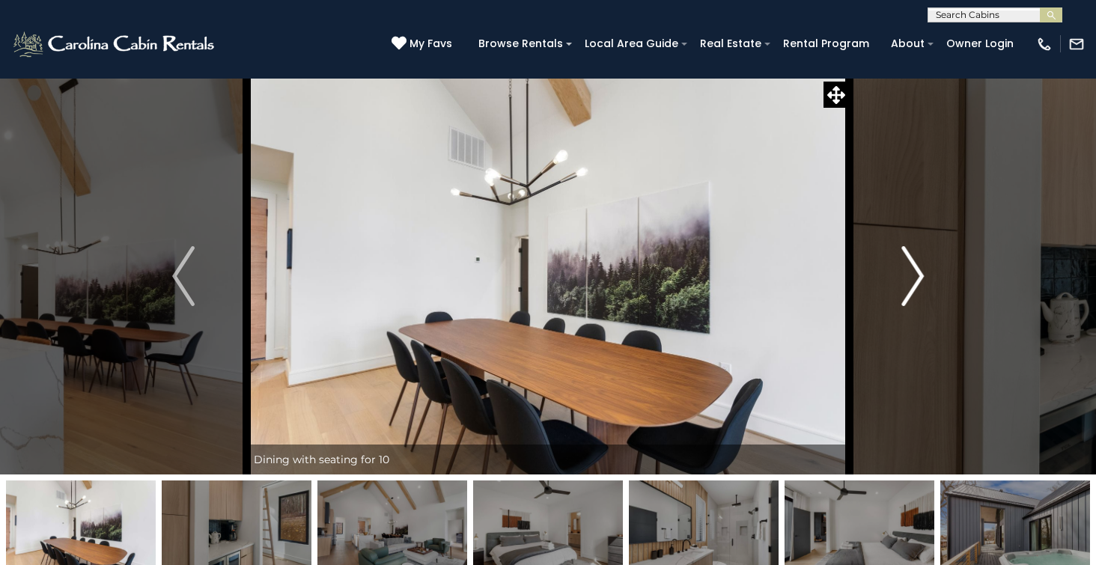
click at [919, 275] on img "Next" at bounding box center [912, 276] width 22 height 60
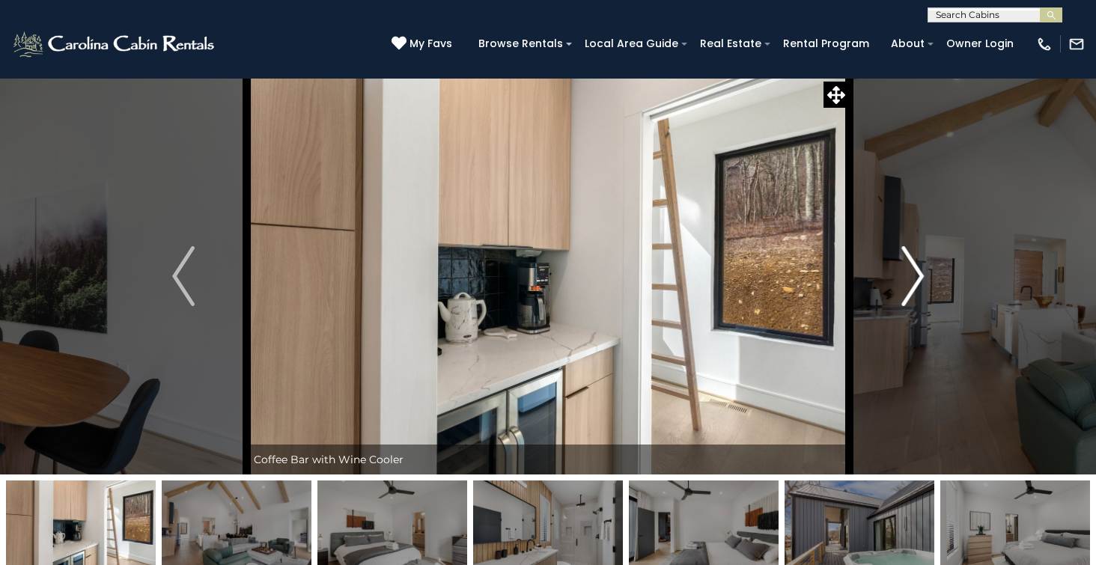
click at [919, 275] on img "Next" at bounding box center [912, 276] width 22 height 60
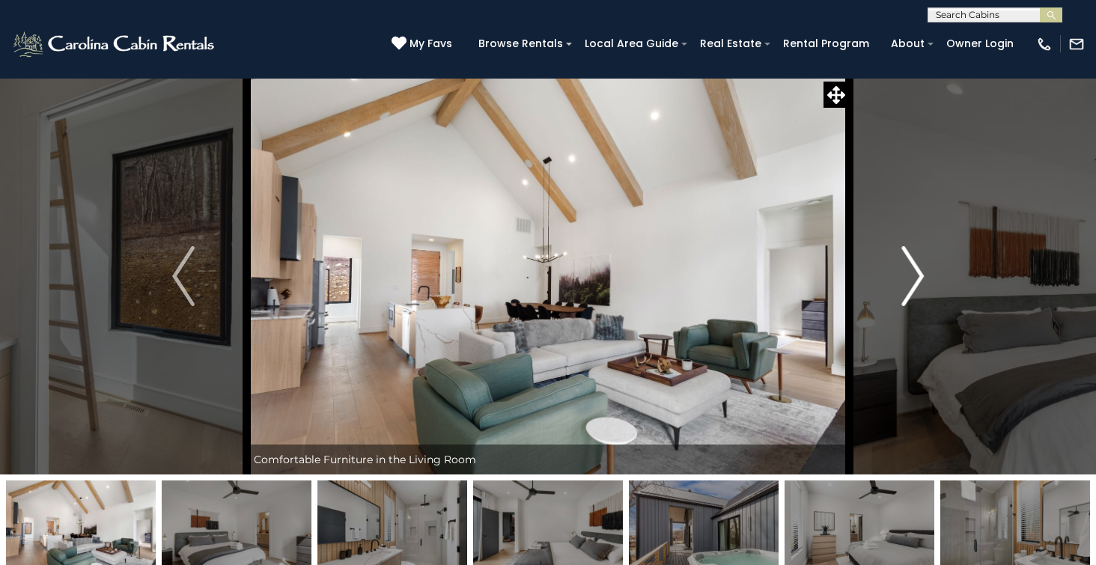
click at [919, 275] on img "Next" at bounding box center [912, 276] width 22 height 60
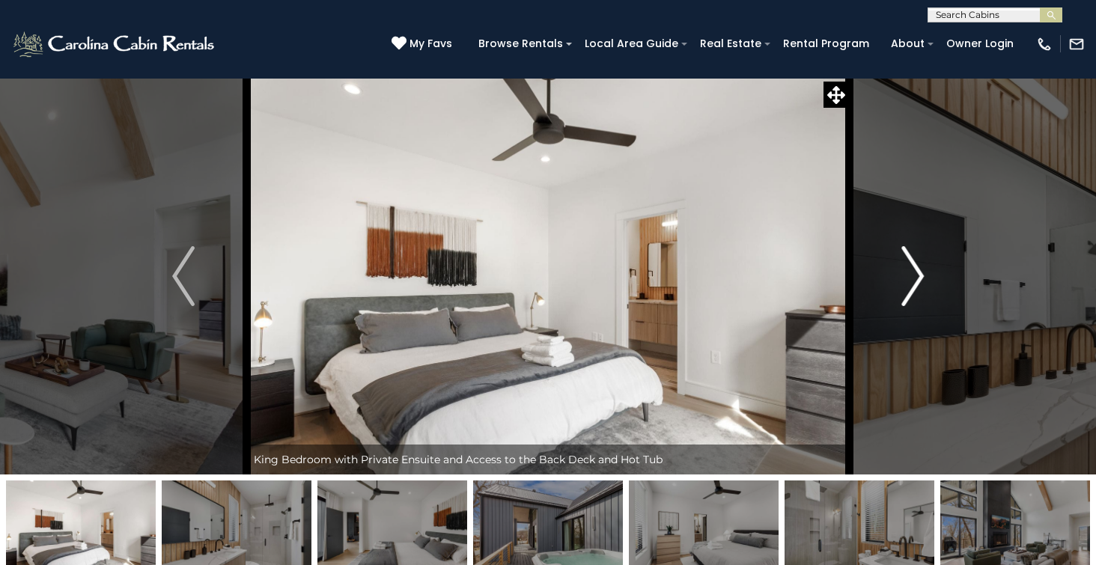
click at [919, 275] on img "Next" at bounding box center [912, 276] width 22 height 60
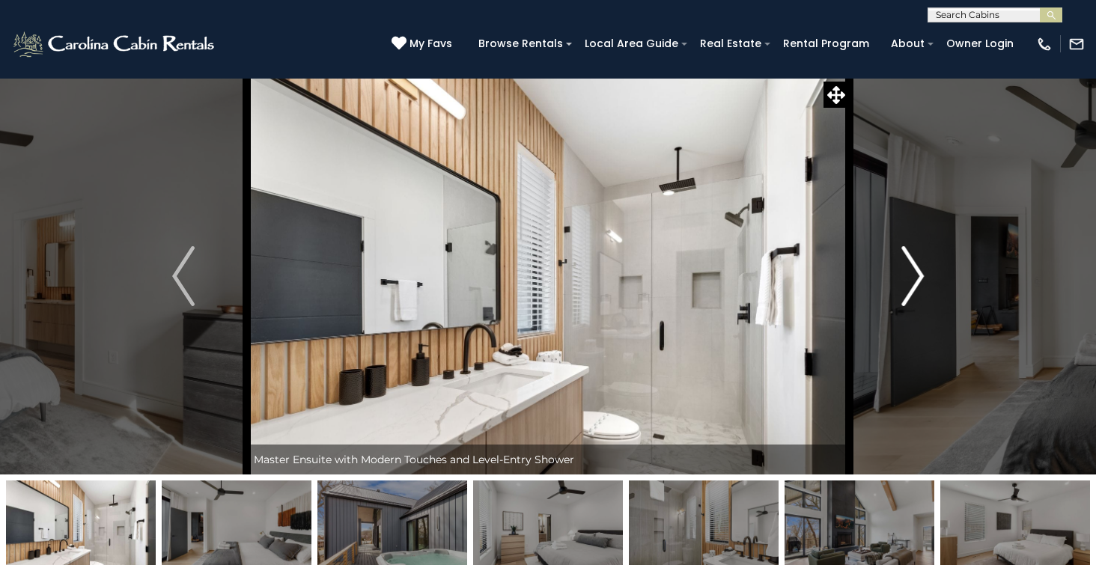
click at [919, 275] on img "Next" at bounding box center [912, 276] width 22 height 60
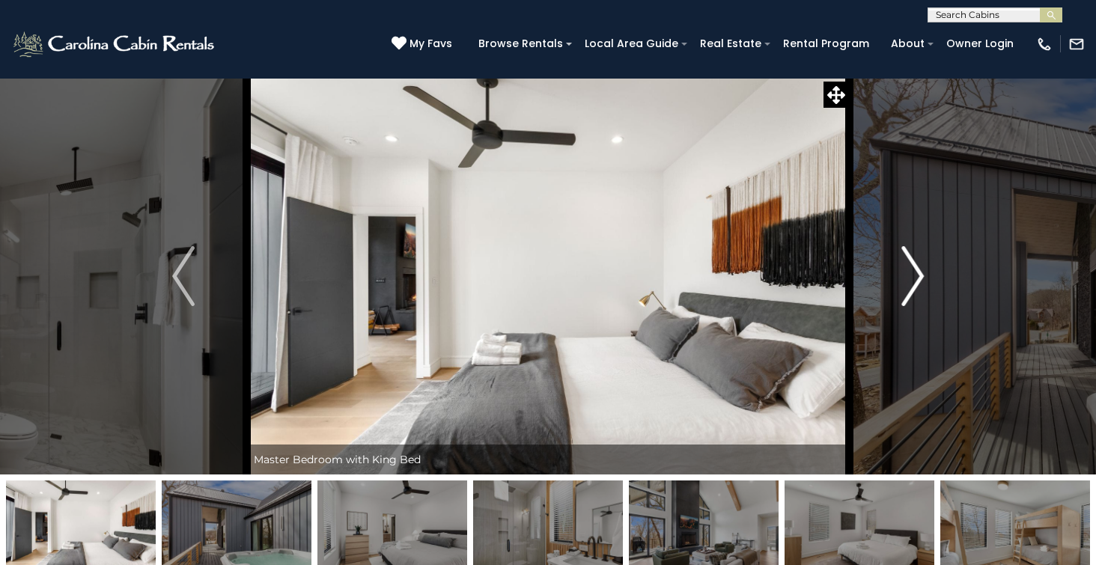
click at [919, 275] on img "Next" at bounding box center [912, 276] width 22 height 60
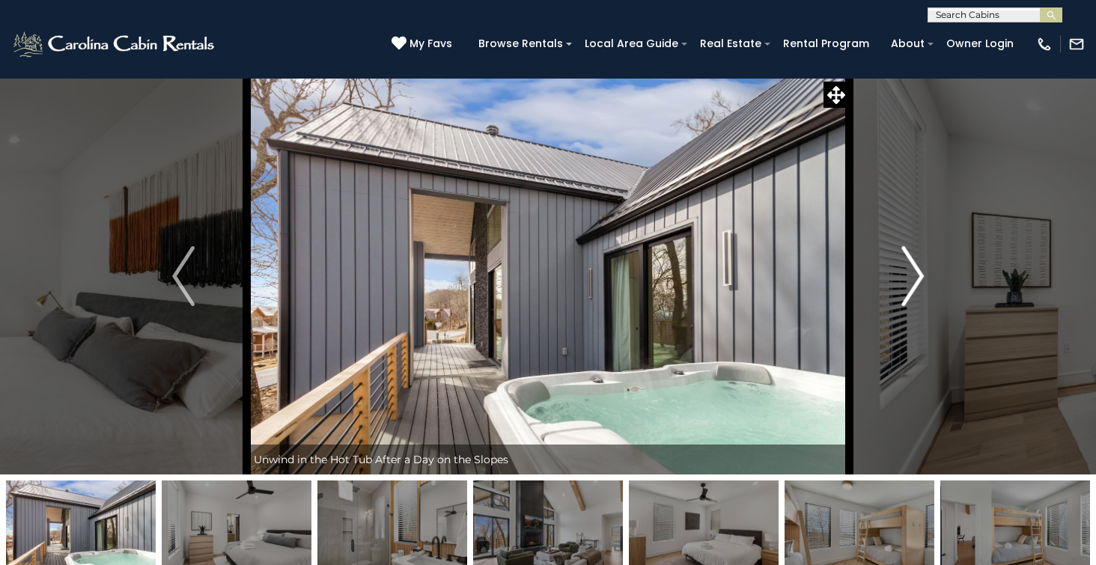
click at [919, 275] on img "Next" at bounding box center [912, 276] width 22 height 60
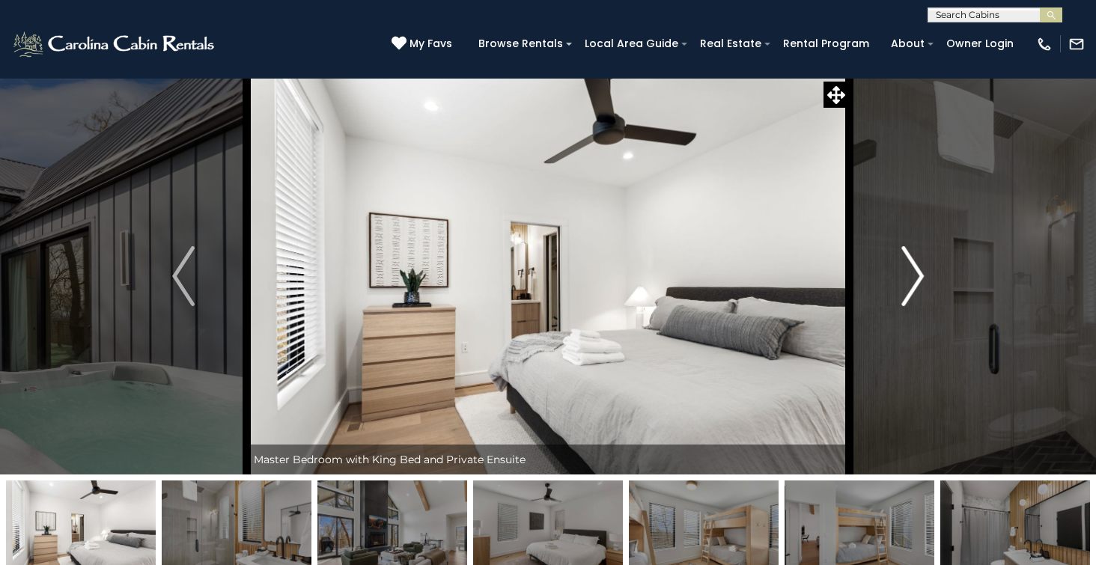
click at [919, 275] on img "Next" at bounding box center [912, 276] width 22 height 60
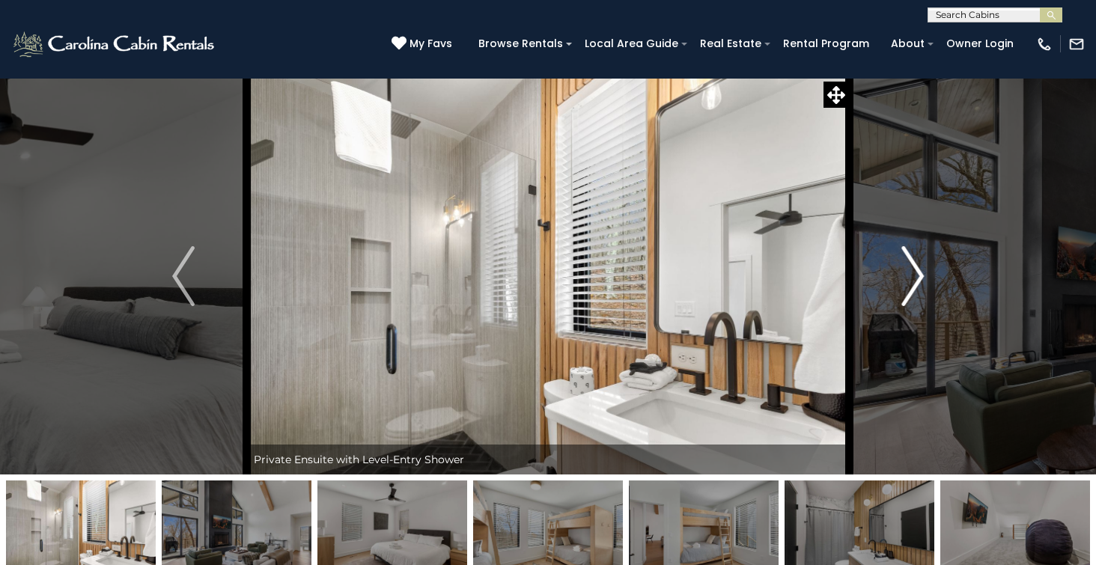
click at [919, 275] on img "Next" at bounding box center [912, 276] width 22 height 60
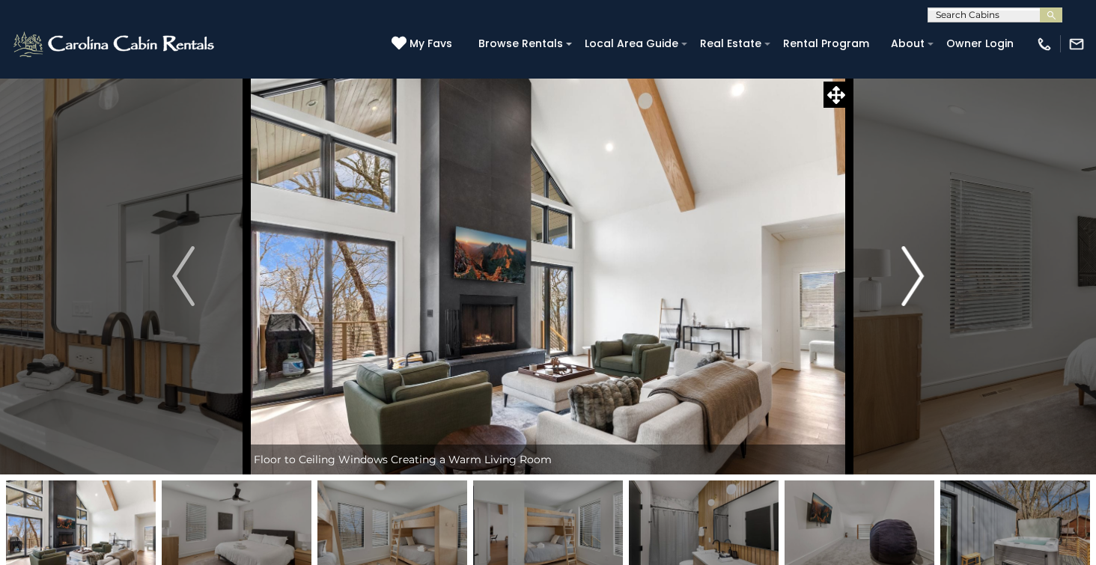
click at [919, 275] on img "Next" at bounding box center [912, 276] width 22 height 60
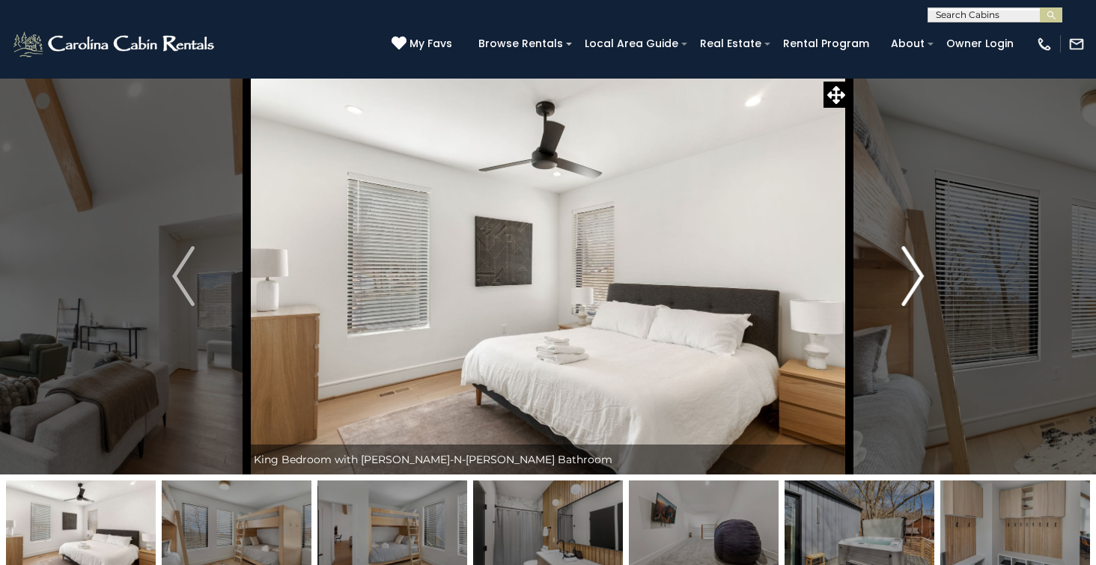
click at [919, 275] on img "Next" at bounding box center [912, 276] width 22 height 60
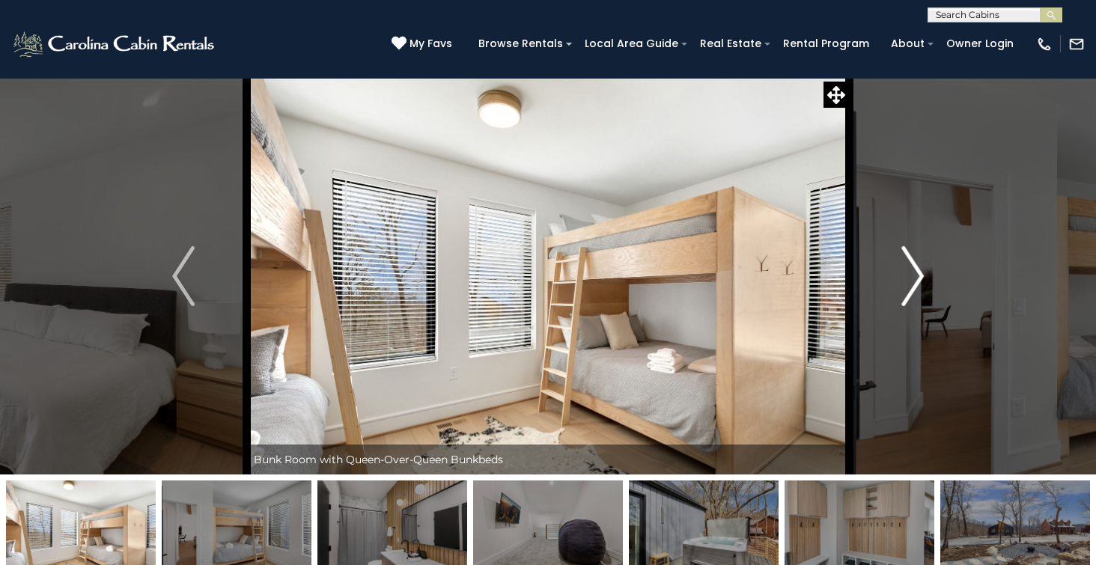
click at [919, 275] on img "Next" at bounding box center [912, 276] width 22 height 60
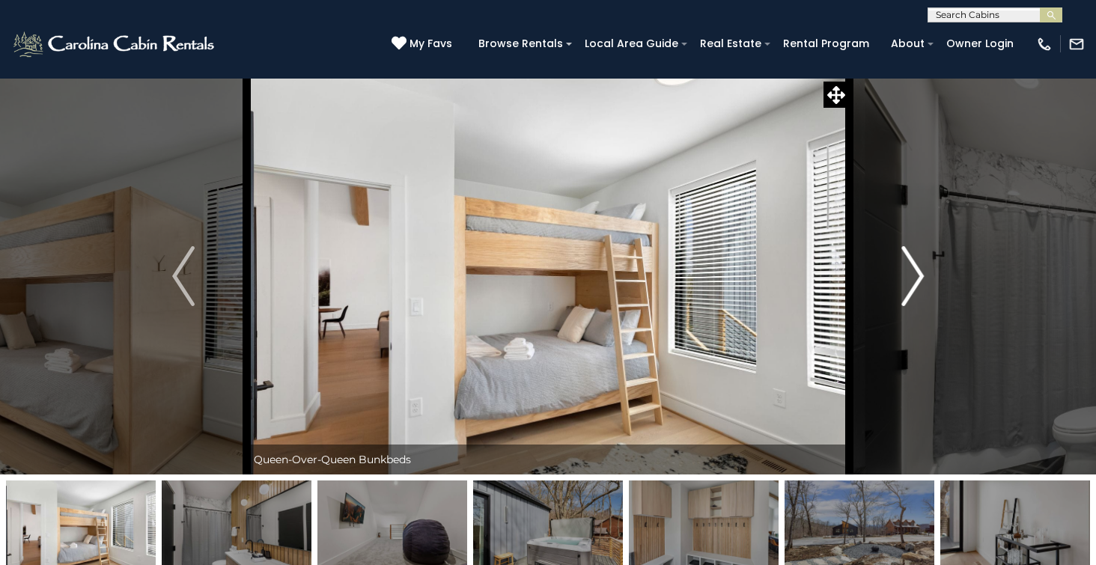
click at [919, 275] on img "Next" at bounding box center [912, 276] width 22 height 60
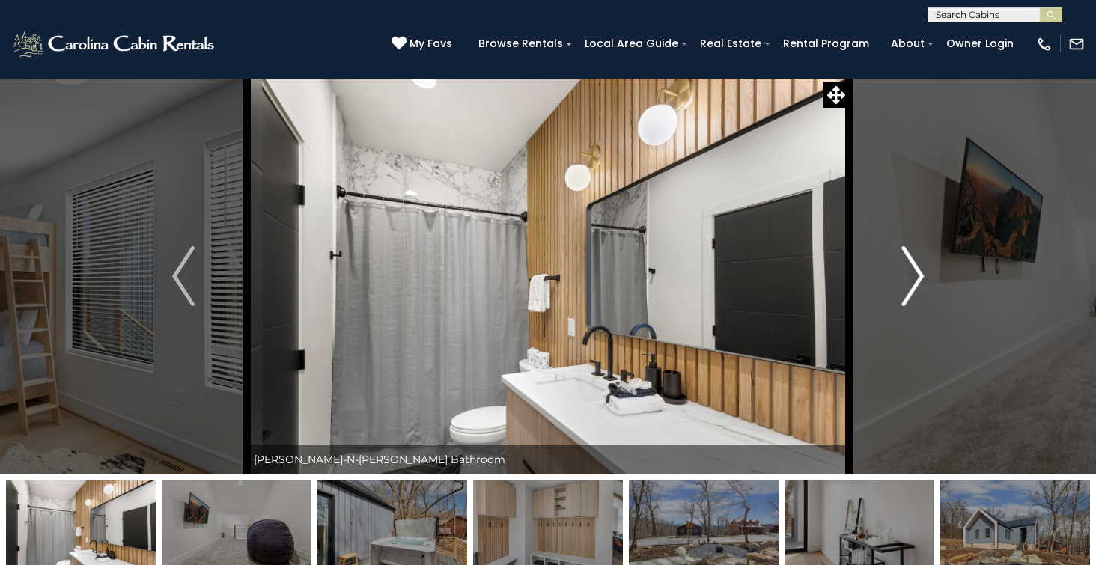
click at [919, 275] on img "Next" at bounding box center [912, 276] width 22 height 60
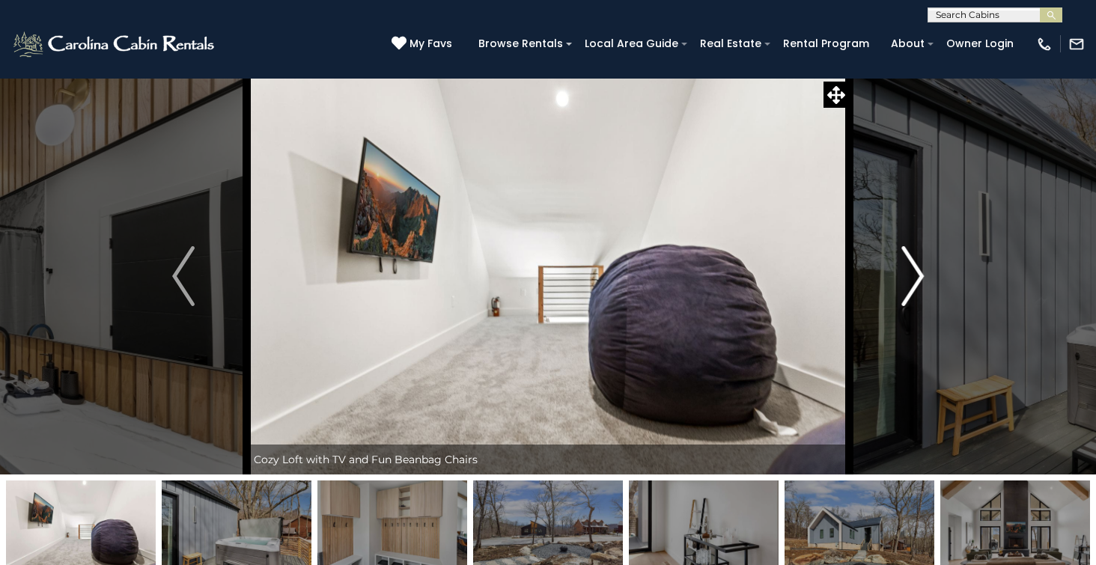
click at [919, 275] on img "Next" at bounding box center [912, 276] width 22 height 60
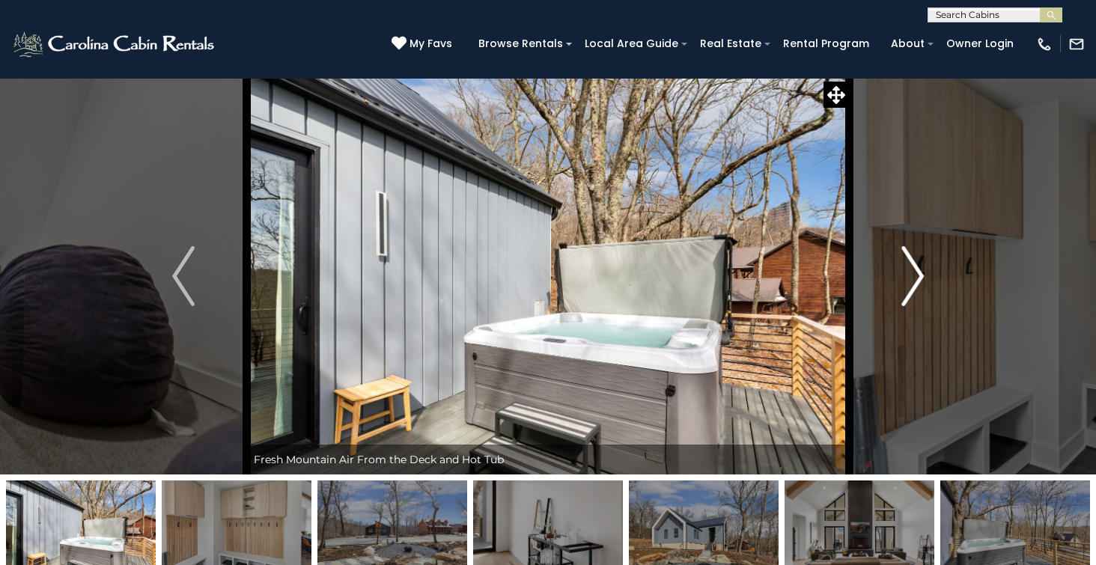
click at [919, 275] on img "Next" at bounding box center [912, 276] width 22 height 60
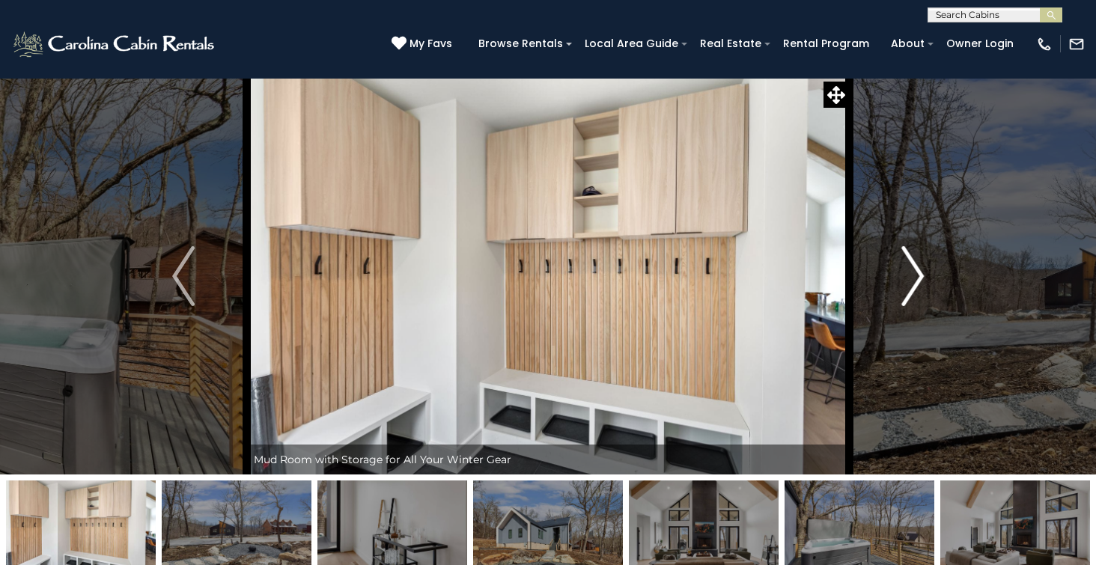
click at [919, 275] on img "Next" at bounding box center [912, 276] width 22 height 60
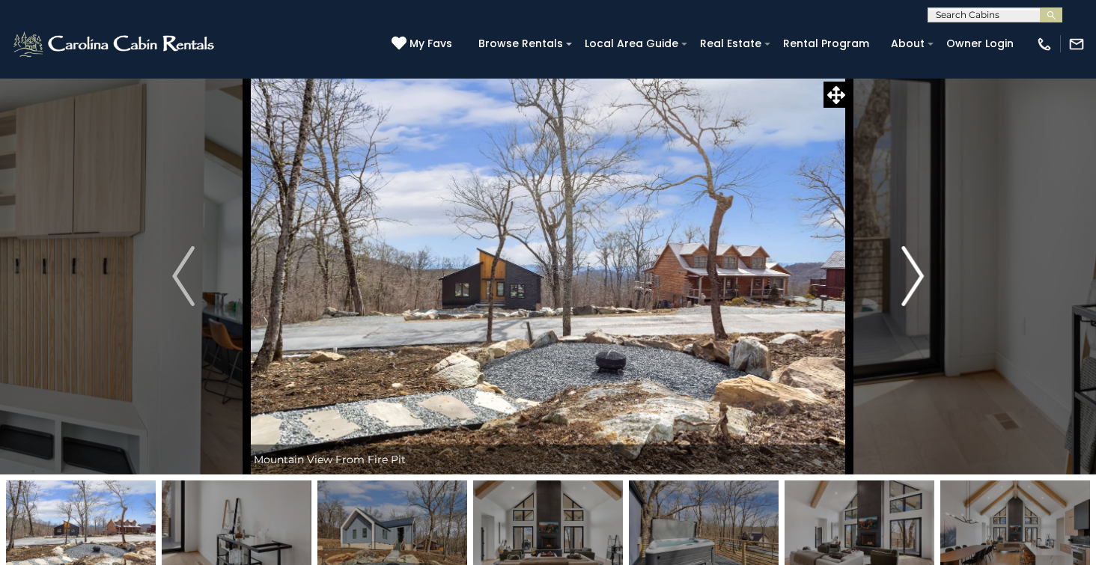
click at [919, 275] on img "Next" at bounding box center [912, 276] width 22 height 60
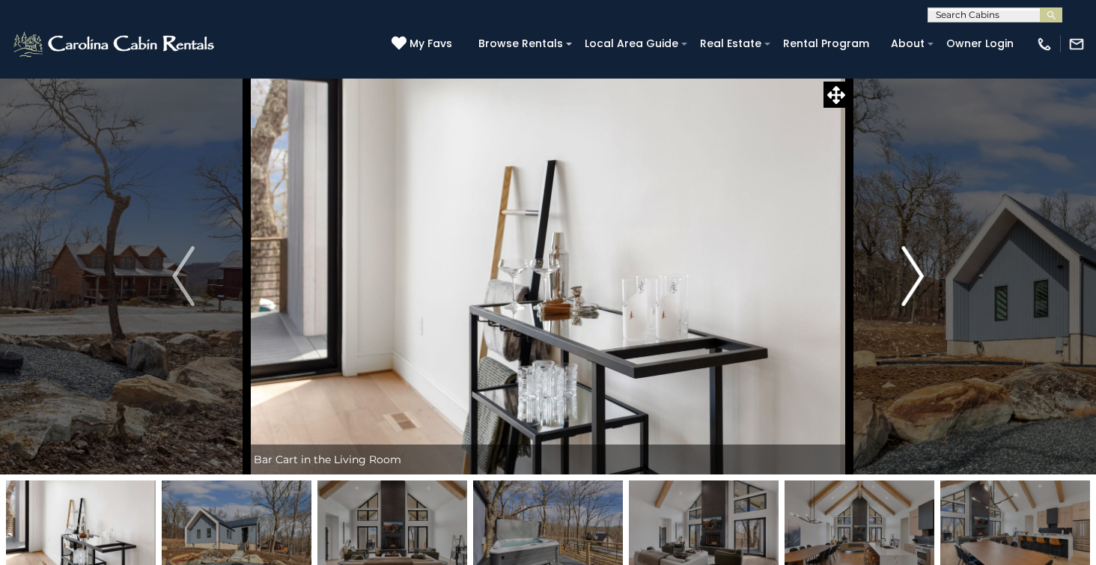
click at [919, 275] on img "Next" at bounding box center [912, 276] width 22 height 60
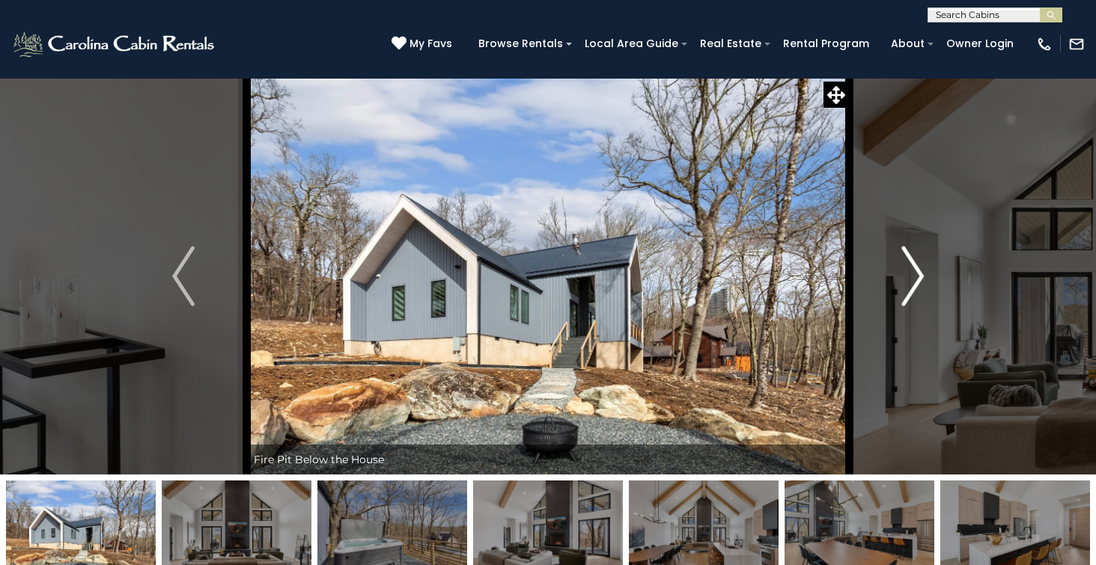
click at [919, 275] on img "Next" at bounding box center [912, 276] width 22 height 60
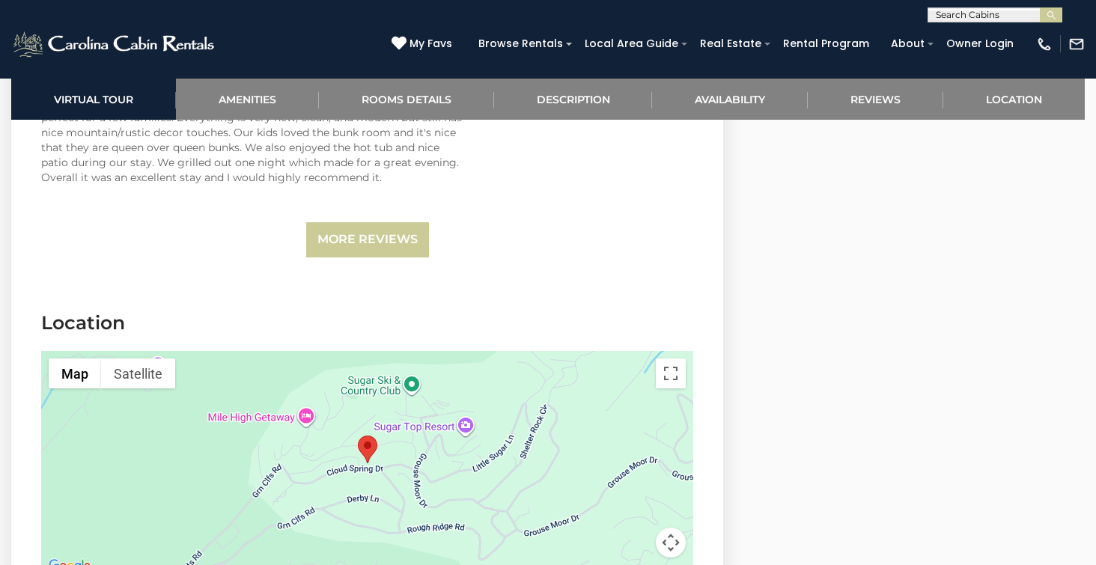
scroll to position [4021, 0]
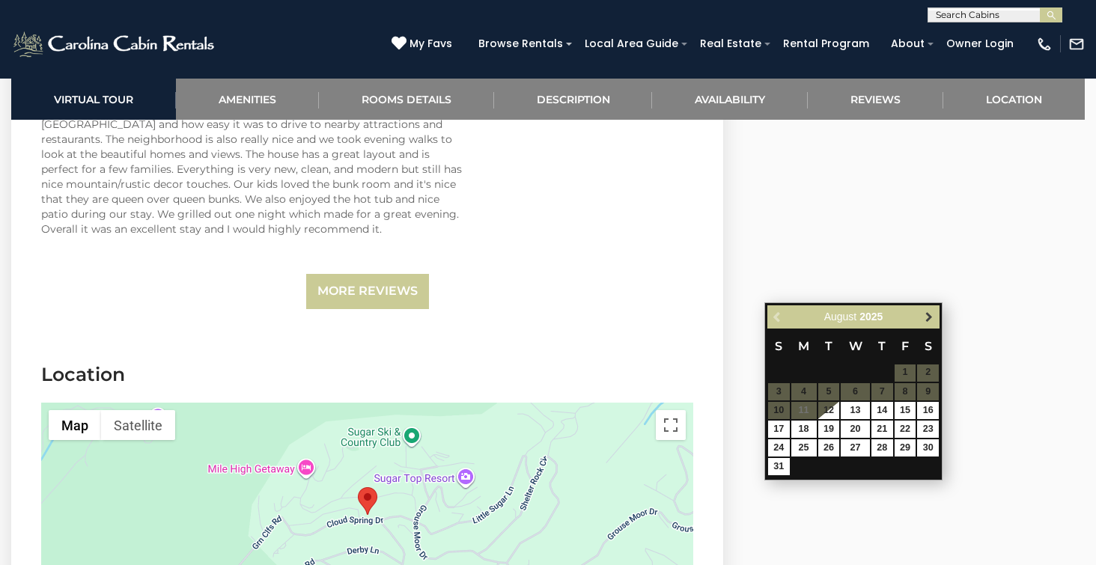
click at [924, 315] on span "Next" at bounding box center [929, 317] width 12 height 12
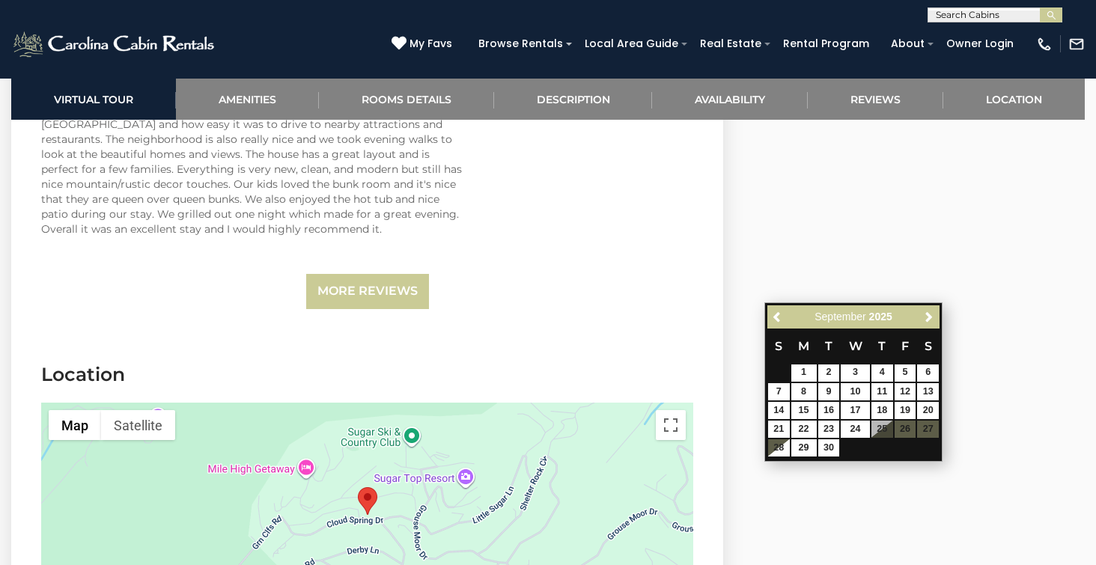
click at [924, 315] on span "Next" at bounding box center [929, 317] width 12 height 12
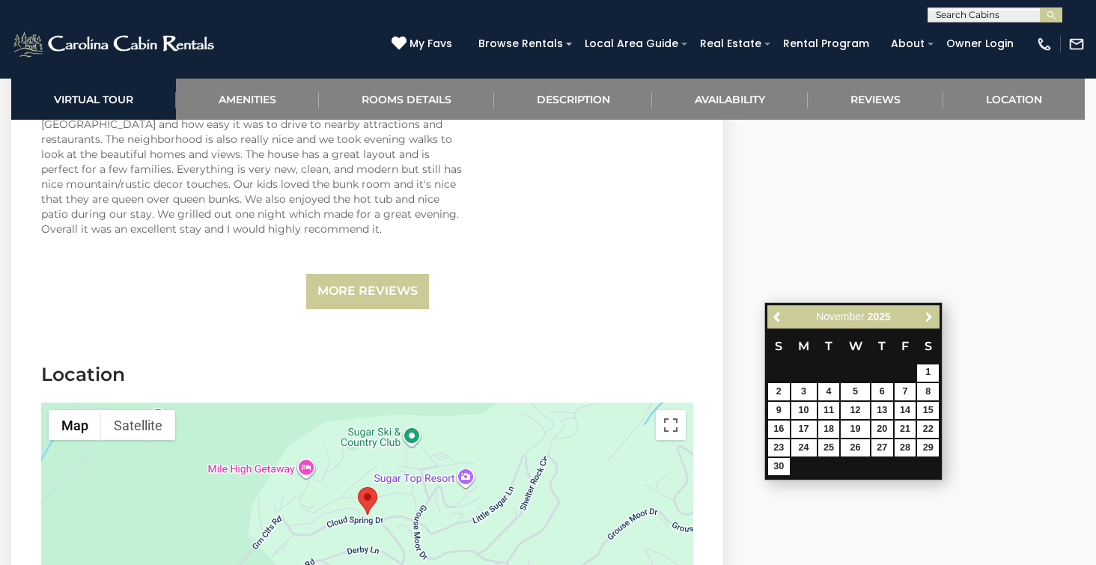
click at [924, 315] on span "Next" at bounding box center [929, 317] width 12 height 12
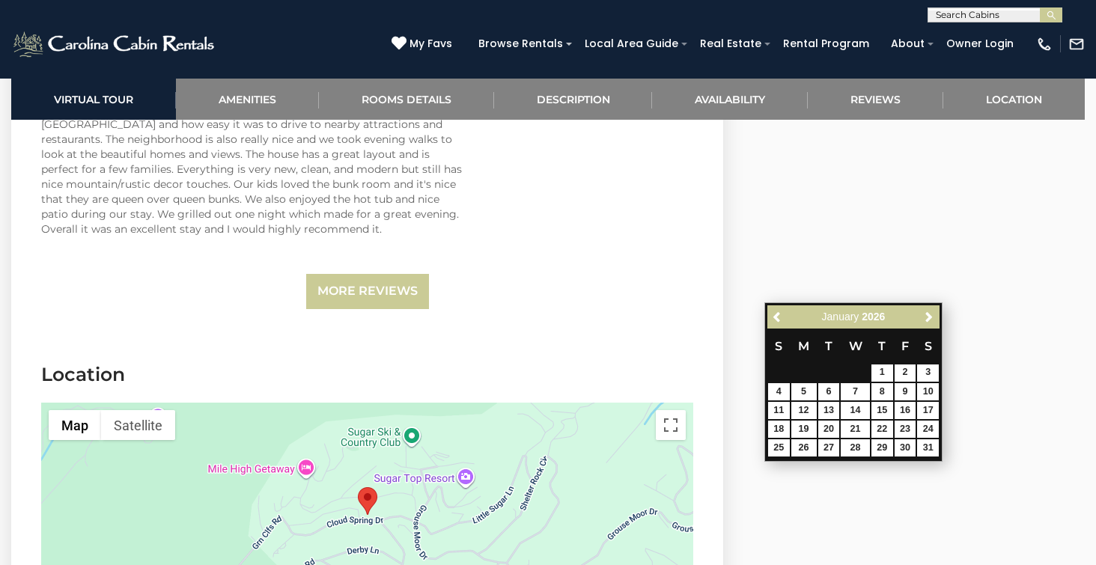
click at [924, 315] on span "Next" at bounding box center [929, 317] width 12 height 12
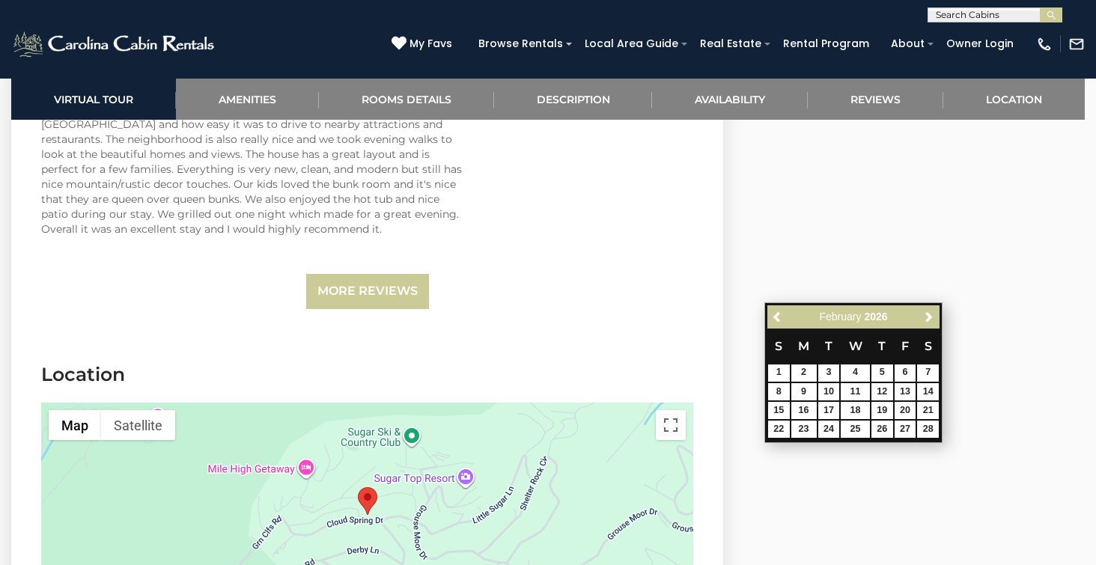
click at [924, 315] on span "Next" at bounding box center [929, 317] width 12 height 12
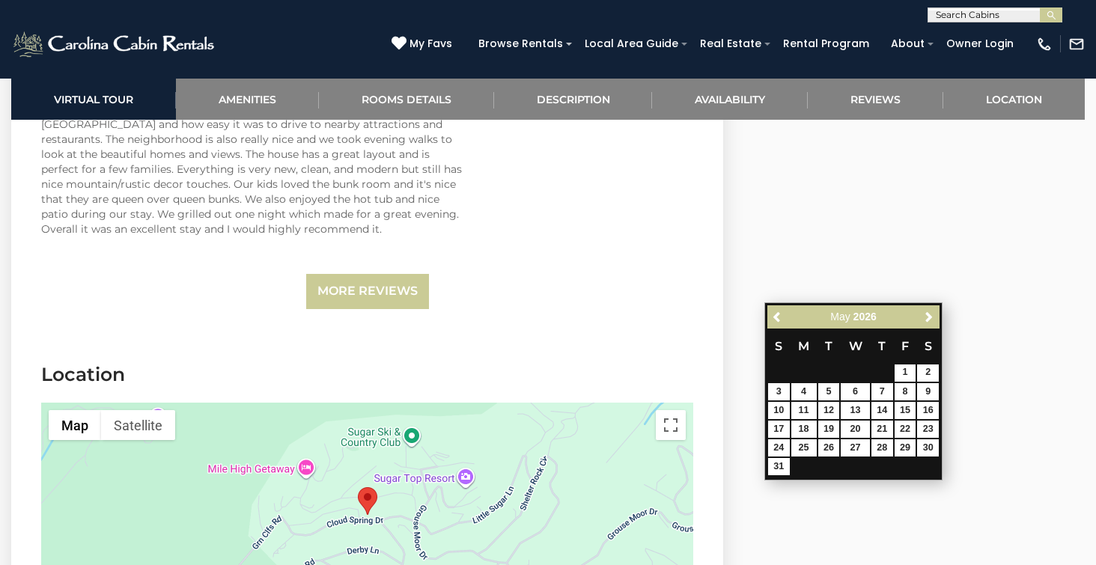
click at [924, 315] on span "Next" at bounding box center [929, 317] width 12 height 12
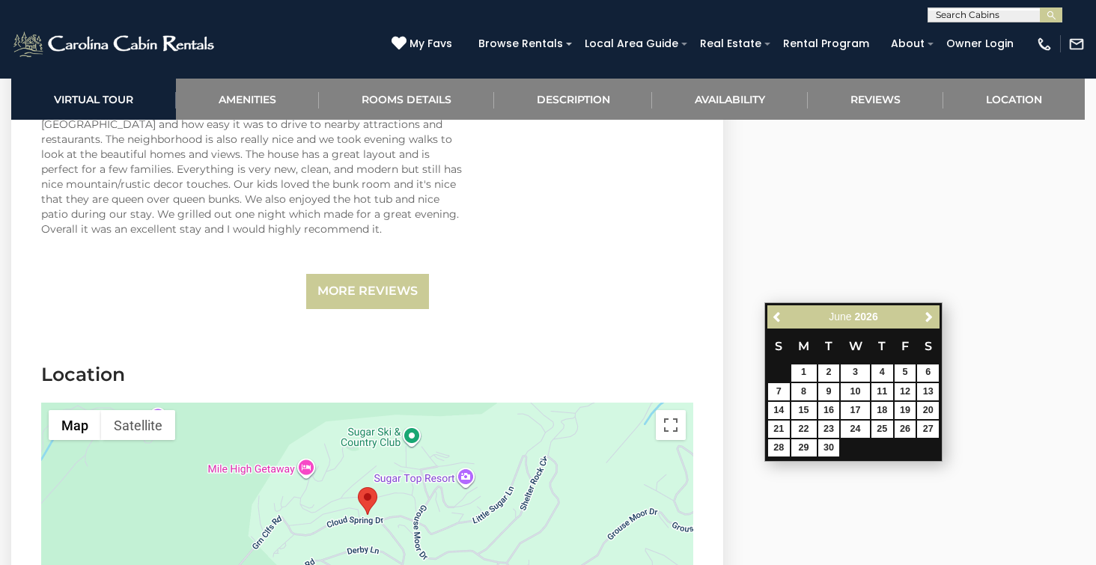
click at [924, 315] on span "Next" at bounding box center [929, 317] width 12 height 12
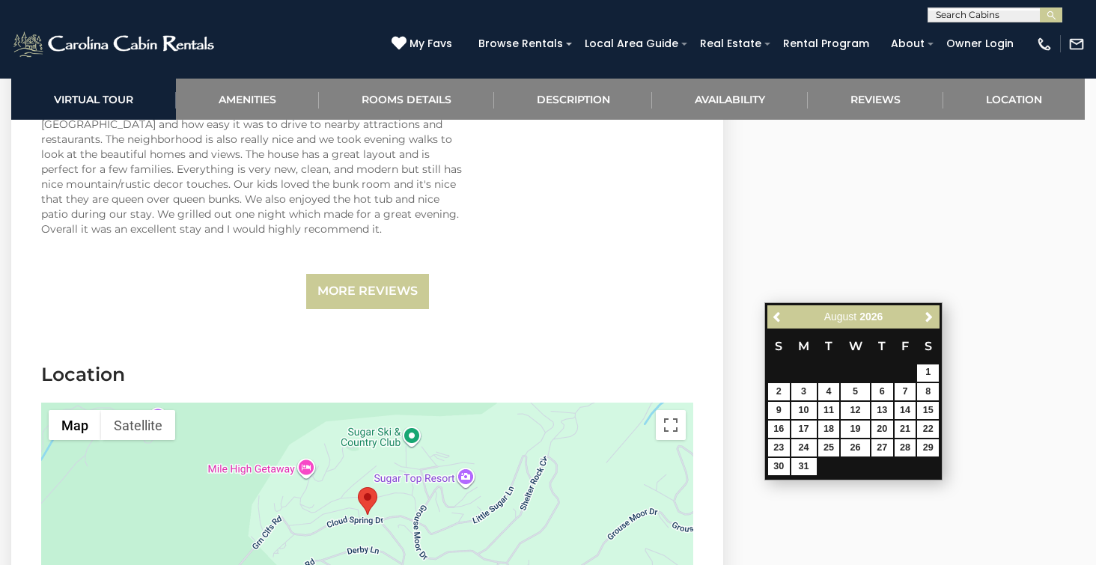
click at [924, 315] on span "Next" at bounding box center [929, 317] width 12 height 12
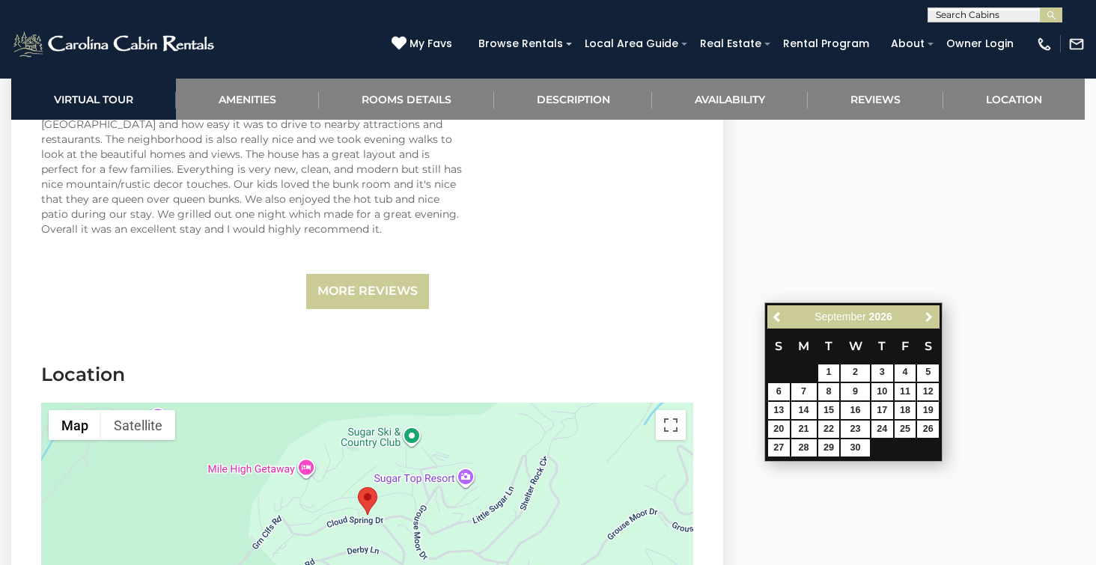
click at [924, 315] on span "Next" at bounding box center [929, 317] width 12 height 12
